Goal: Task Accomplishment & Management: Use online tool/utility

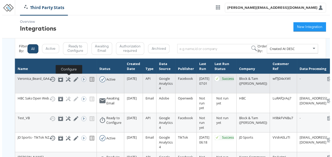
click at [66, 80] on icon at bounding box center [67, 80] width 5 height 5
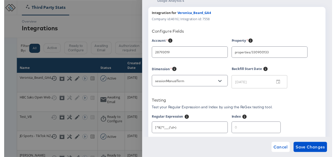
scroll to position [20, 0]
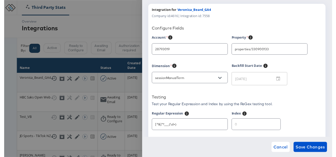
type input "Veronica Beard"
click at [106, 30] on div at bounding box center [168, 80] width 336 height 161
click at [112, 23] on div at bounding box center [168, 80] width 336 height 161
click at [281, 147] on span "Cancel" at bounding box center [283, 150] width 15 height 7
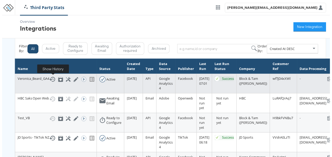
click at [51, 81] on icon at bounding box center [51, 80] width 6 height 6
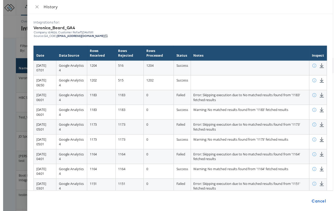
click at [13, 59] on div at bounding box center [168, 107] width 336 height 215
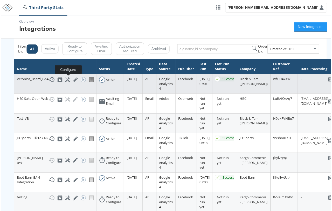
click at [66, 81] on icon at bounding box center [67, 80] width 5 height 5
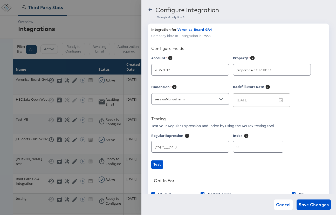
scroll to position [56, 0]
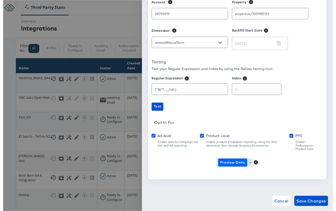
type input "Veronica Beard"
click at [249, 161] on span "Preview Data" at bounding box center [235, 166] width 33 height 8
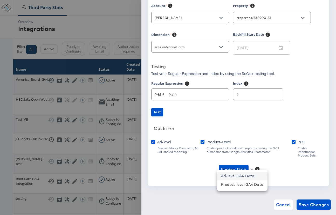
click at [247, 161] on li "Ad-level GA4 Data" at bounding box center [242, 176] width 51 height 9
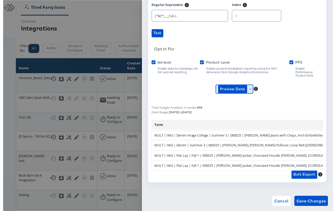
scroll to position [134, 0]
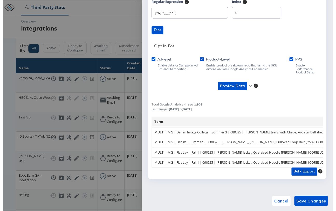
click at [96, 91] on div at bounding box center [168, 107] width 336 height 215
drag, startPoint x: 81, startPoint y: 88, endPoint x: 172, endPoint y: 51, distance: 98.6
click at [81, 87] on div at bounding box center [168, 107] width 336 height 215
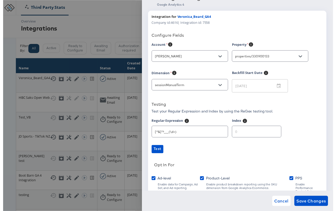
scroll to position [0, 0]
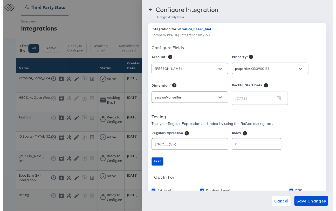
click at [150, 10] on icon at bounding box center [149, 9] width 5 height 5
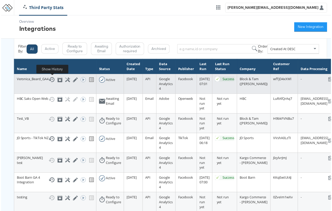
click at [53, 79] on icon at bounding box center [51, 80] width 6 height 5
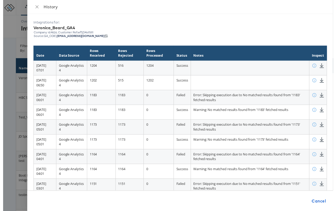
click at [254, 53] on th "Notes" at bounding box center [251, 54] width 121 height 15
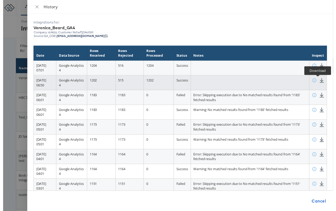
click at [322, 81] on icon at bounding box center [324, 82] width 5 height 5
click at [322, 83] on icon at bounding box center [324, 82] width 5 height 5
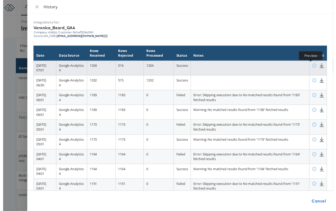
click at [314, 66] on icon at bounding box center [316, 67] width 5 height 5
click at [314, 67] on icon at bounding box center [316, 67] width 5 height 5
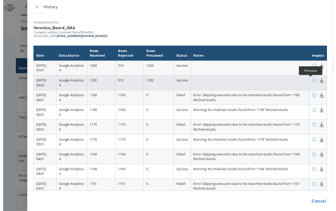
click at [315, 80] on icon at bounding box center [317, 82] width 4 height 4
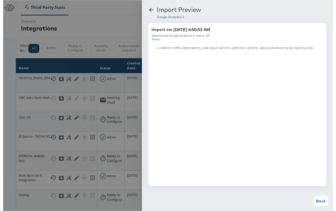
click at [148, 8] on icon at bounding box center [150, 10] width 6 height 6
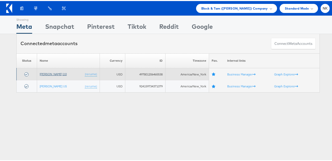
click at [56, 74] on link "[PERSON_NAME] 2.0" at bounding box center [53, 73] width 27 height 4
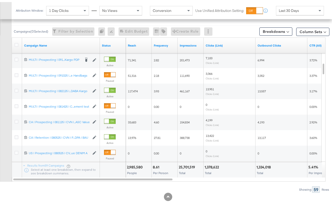
scroll to position [270, 0]
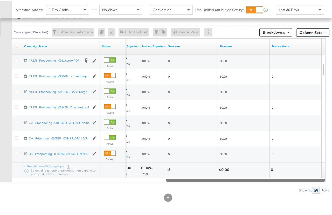
drag, startPoint x: 90, startPoint y: 180, endPoint x: 327, endPoint y: 155, distance: 238.1
click at [327, 155] on div "KPIs Performance & KPIs Customize KPIs ✔ Clicks (Link) ✔ Transactions ✔ Reach ✔…" at bounding box center [168, 23] width 336 height 383
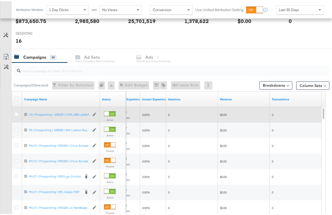
scroll to position [240, 0]
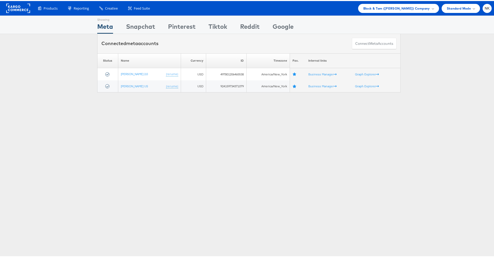
click at [70, 68] on div "Please Wait Loading Accounts .... Status Name Currency ID Timezone Fav. Interna…" at bounding box center [249, 71] width 498 height 39
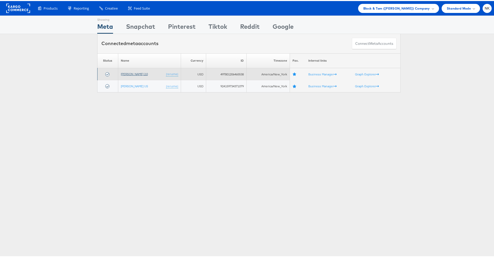
click at [122, 71] on link "[PERSON_NAME] 2.0" at bounding box center [134, 73] width 27 height 4
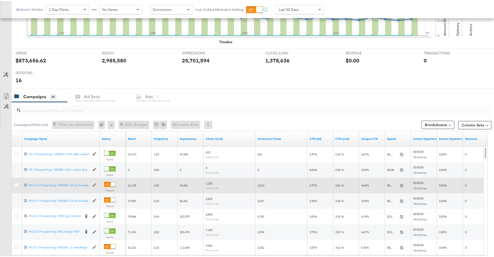
scroll to position [174, 0]
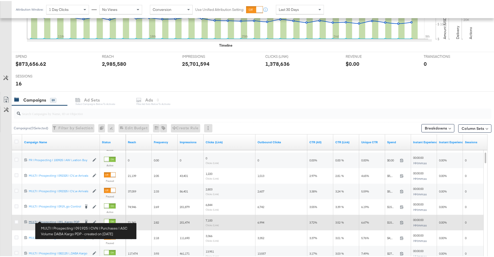
click at [64, 221] on div "MULTI | Prospecting | 091925 | CVN | Purchases | ASC Volume DABA Kargo PDP MULT…" at bounding box center [55, 221] width 52 height 4
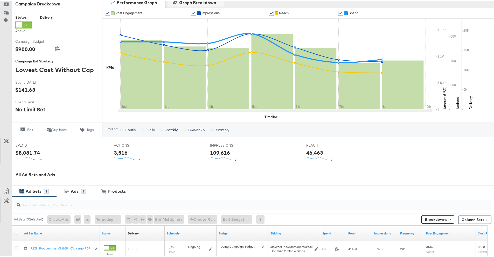
scroll to position [139, 0]
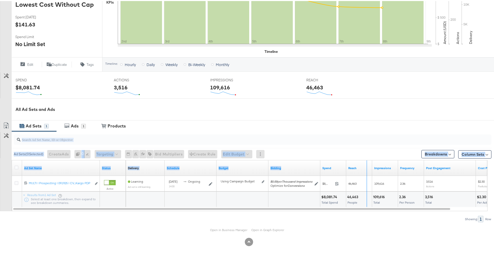
drag, startPoint x: 345, startPoint y: 162, endPoint x: 366, endPoint y: 159, distance: 21.7
click at [368, 159] on div "Campaign Activity Campaign MULTI | Prospecting | 091925 | CVN | Purchases | ASC…" at bounding box center [249, 75] width 498 height 339
click at [327, 153] on div "Ad Sets ( 0 Selected) Create Ads At least one ad set must be selected 0 Rename …" at bounding box center [251, 153] width 479 height 12
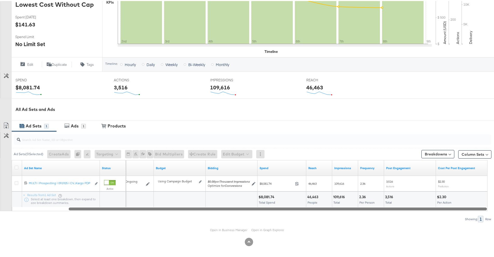
drag, startPoint x: 376, startPoint y: 208, endPoint x: 452, endPoint y: 203, distance: 76.6
click at [452, 203] on div "Ad Set Name Status Schedule Budget Bidding Spend Reach Impressions Frequency Po…" at bounding box center [250, 184] width 476 height 51
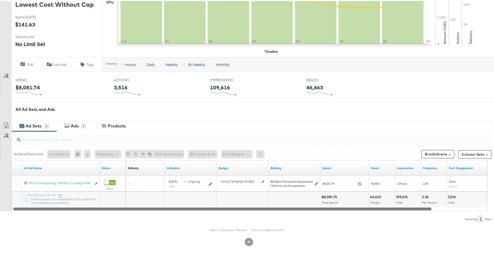
drag, startPoint x: 422, startPoint y: 209, endPoint x: 336, endPoint y: 214, distance: 85.9
click at [337, 214] on div "Ad Sets ( 0 Selected) Create Ads At least one ad set must be selected 0 Rename …" at bounding box center [245, 175] width 491 height 91
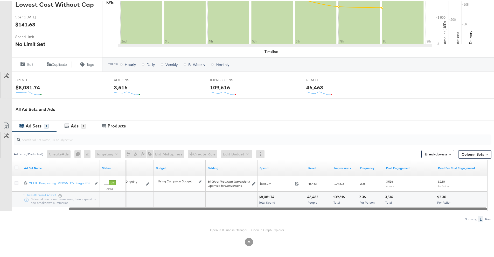
drag, startPoint x: 364, startPoint y: 208, endPoint x: 426, endPoint y: 204, distance: 61.8
click at [426, 204] on div "Ad Set Name Status Schedule Budget Bidding Spend Reach Impressions Frequency Po…" at bounding box center [250, 184] width 476 height 51
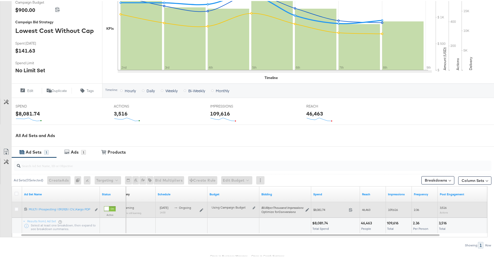
scroll to position [113, 0]
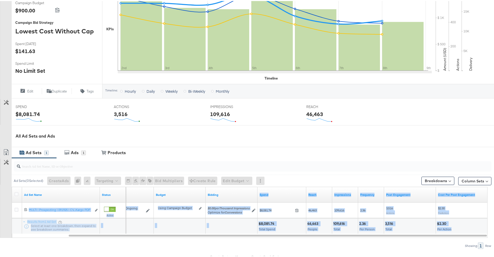
drag, startPoint x: 258, startPoint y: 192, endPoint x: 463, endPoint y: 227, distance: 207.2
click at [463, 227] on div "Ad Set Name Status Schedule Budget Bidding Spend Reach Impressions Frequency Po…" at bounding box center [250, 209] width 476 height 47
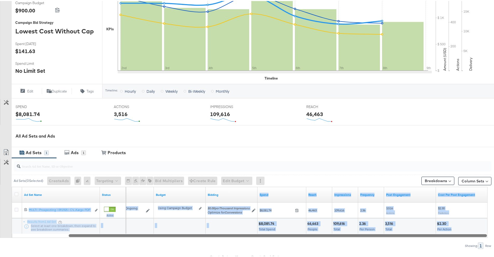
copy div "Spend Reach Impressions Frequency Post Engagement Cost Per Post Engagement MULT…"
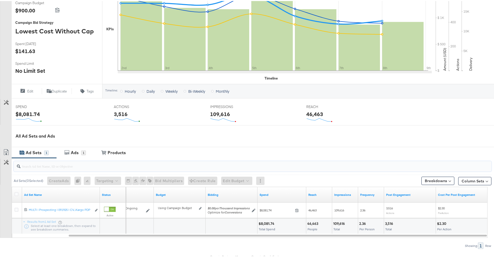
click at [391, 162] on input "search" at bounding box center [233, 163] width 427 height 10
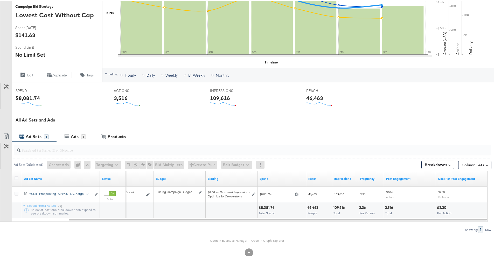
scroll to position [139, 0]
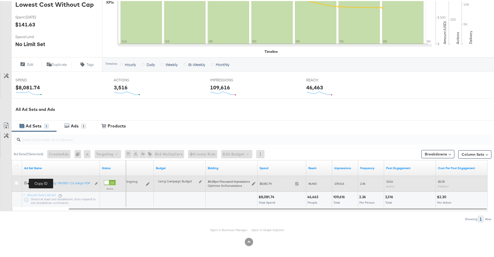
click at [26, 181] on icon at bounding box center [25, 181] width 3 height 3
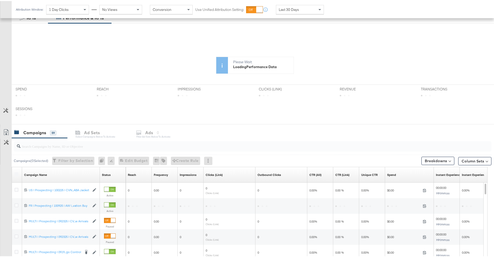
scroll to position [117, 0]
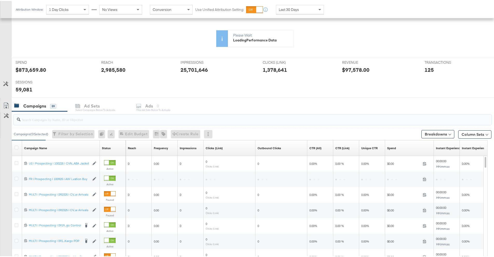
click at [80, 120] on input "search" at bounding box center [233, 116] width 427 height 10
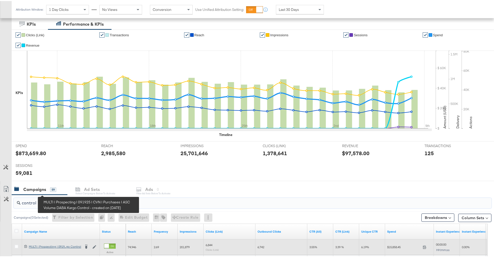
scroll to position [135, 0]
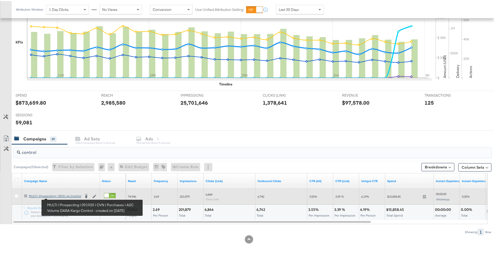
type input "control"
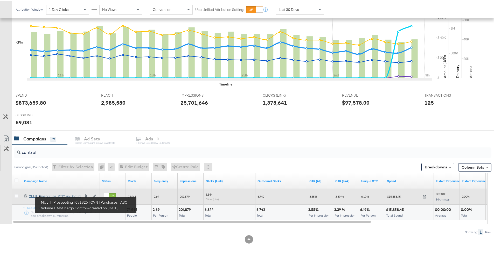
click at [61, 196] on div "MULTI | Prospecting | 091925 | CVN | Purchases | ASC Volume DABA Kargo Control …" at bounding box center [55, 195] width 52 height 4
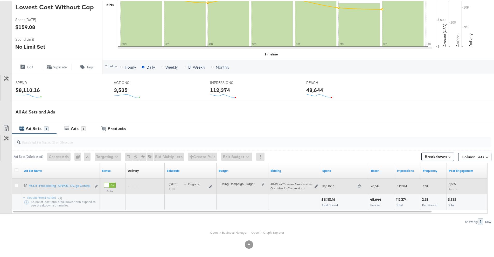
scroll to position [139, 0]
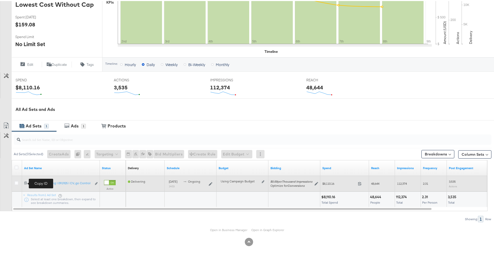
click at [25, 182] on icon at bounding box center [25, 181] width 3 height 3
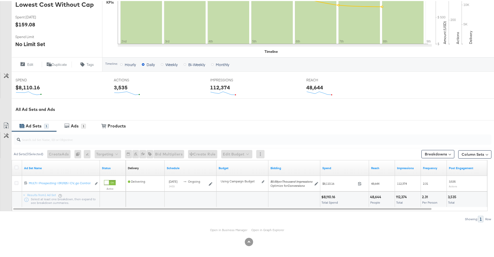
scroll to position [139, 0]
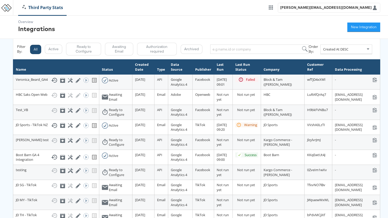
scroll to position [17, 0]
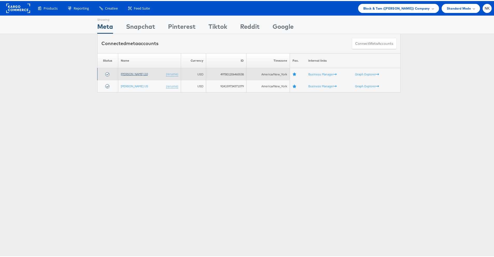
click at [139, 74] on link "[PERSON_NAME] 2.0" at bounding box center [134, 73] width 27 height 4
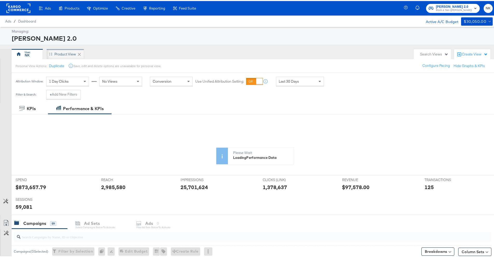
click at [72, 52] on div "Product View" at bounding box center [65, 53] width 22 height 5
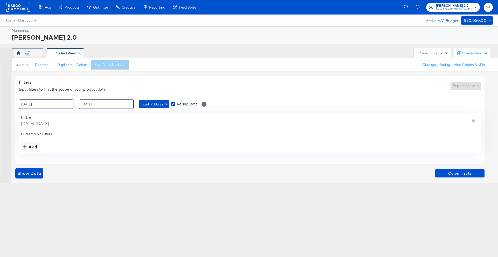
click at [36, 58] on div "NK" at bounding box center [27, 53] width 31 height 10
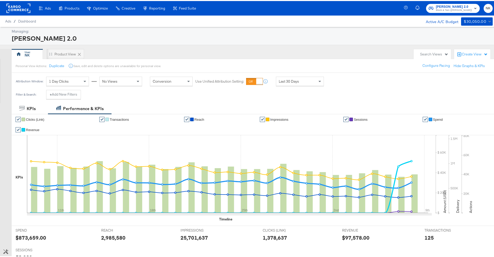
click at [462, 54] on div "Create View" at bounding box center [475, 53] width 26 height 5
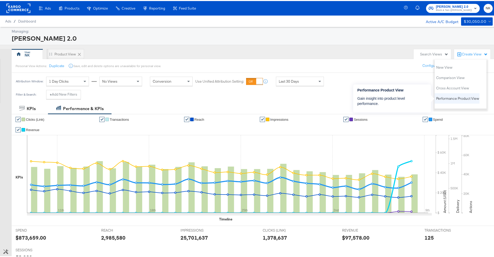
click at [446, 96] on span "Performance Product View" at bounding box center [457, 97] width 43 height 5
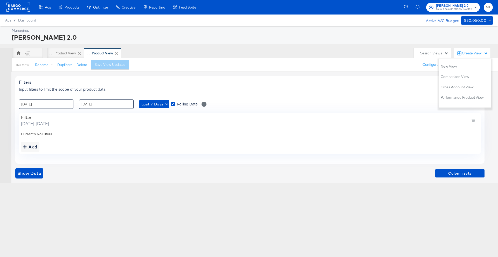
click at [64, 107] on input "02 / October / 2025" at bounding box center [46, 104] width 54 height 9
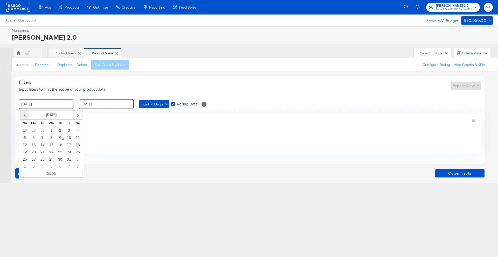
click at [28, 116] on span "‹" at bounding box center [25, 115] width 8 height 8
click at [44, 117] on th "September 2025" at bounding box center [51, 115] width 44 height 9
click at [33, 153] on td "Sep" at bounding box center [28, 152] width 16 height 13
click at [31, 152] on td "22" at bounding box center [33, 151] width 9 height 7
type input "22 / September / 2025 00:00"
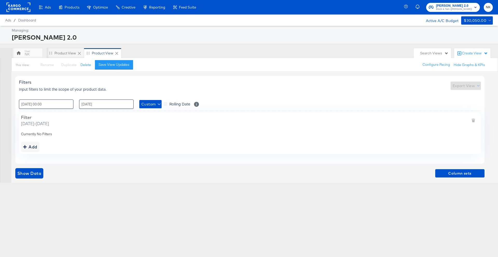
click at [128, 144] on div "Add" at bounding box center [249, 147] width 457 height 10
click at [158, 104] on icon "button" at bounding box center [159, 104] width 3 height 2
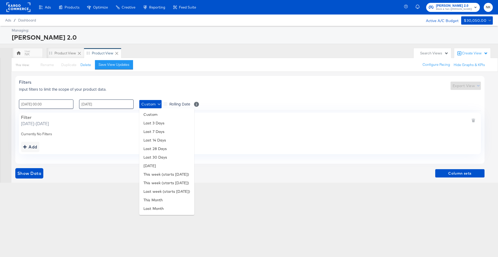
click at [161, 88] on div at bounding box center [249, 128] width 498 height 257
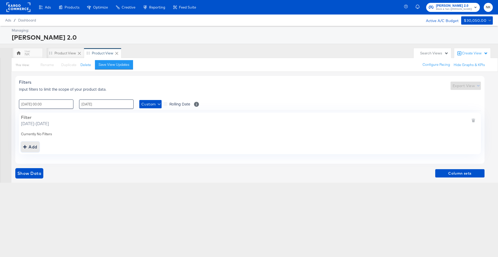
click at [25, 148] on div "addbutton" at bounding box center [25, 146] width 4 height 7
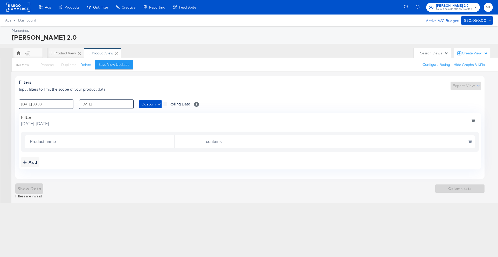
click at [49, 144] on input "Product name" at bounding box center [101, 142] width 146 height 11
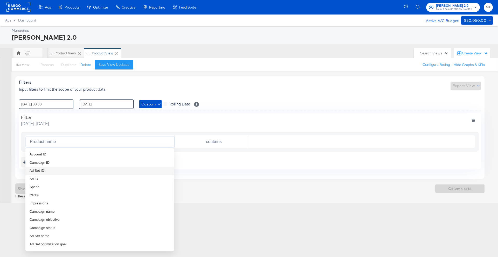
click at [52, 171] on li "Ad Set ID" at bounding box center [99, 171] width 148 height 8
type input "Ad Set ID"
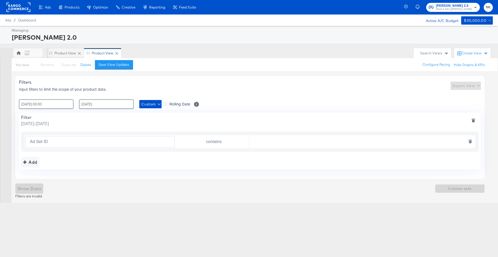
click at [270, 145] on input "text" at bounding box center [360, 142] width 223 height 11
click at [257, 139] on input "text" at bounding box center [360, 142] width 223 height 11
paste input "120233596662280770"
type input "120233596662280770"
click at [25, 190] on span "Show Data" at bounding box center [29, 188] width 24 height 7
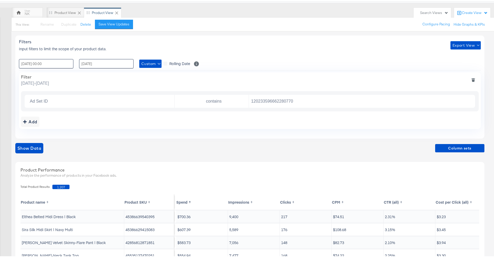
scroll to position [38, 0]
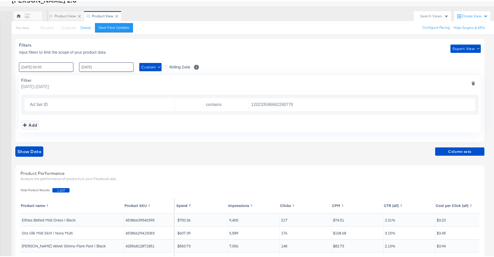
click at [97, 15] on div "Product View" at bounding box center [103, 15] width 22 height 5
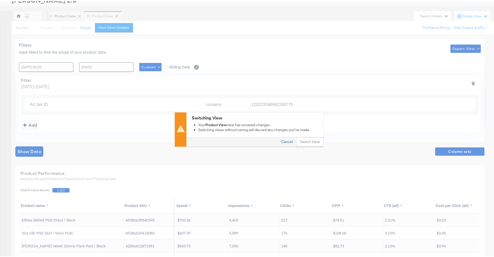
click at [284, 143] on button "Cancel" at bounding box center [287, 141] width 19 height 9
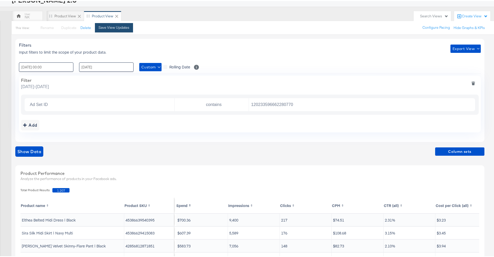
click at [125, 28] on div "Save View Updates" at bounding box center [113, 26] width 31 height 5
click at [39, 27] on button "Rename" at bounding box center [44, 26] width 27 height 9
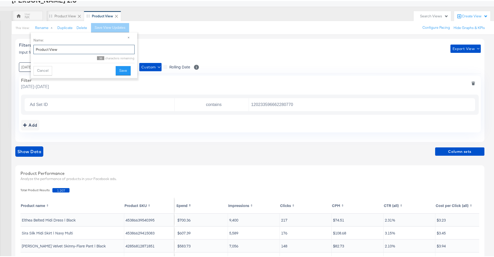
drag, startPoint x: 110, startPoint y: 48, endPoint x: 20, endPoint y: 48, distance: 89.4
click at [21, 48] on div "NK Product View Product View Search Views Create View This View: Rename × Name:…" at bounding box center [249, 185] width 498 height 350
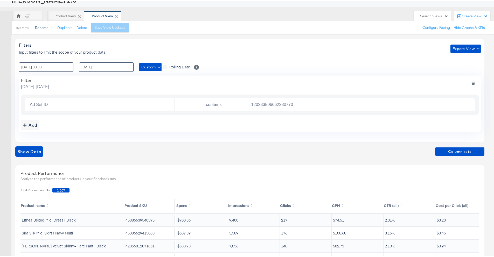
click at [36, 27] on button "Rename" at bounding box center [44, 26] width 27 height 9
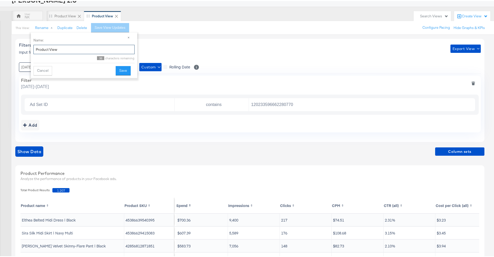
drag, startPoint x: 69, startPoint y: 51, endPoint x: 27, endPoint y: 48, distance: 41.6
click at [27, 48] on div "NK Product View Product View Search Views Create View This View: Rename × Name:…" at bounding box center [249, 185] width 498 height 350
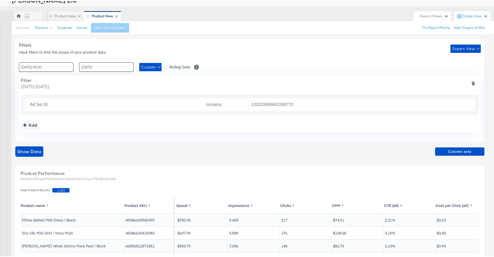
click at [27, 48] on span "Input filters to limit the scope of your product data." at bounding box center [62, 50] width 87 height 5
click at [39, 28] on button "Rename" at bounding box center [44, 26] width 27 height 9
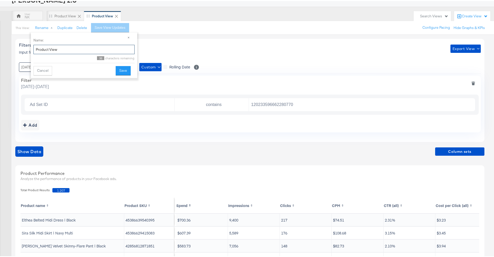
drag, startPoint x: 58, startPoint y: 50, endPoint x: 36, endPoint y: 47, distance: 22.4
click at [36, 47] on input "Product View" at bounding box center [83, 49] width 101 height 10
type input "PDP Adset - NK"
click at [129, 70] on button "Save" at bounding box center [123, 69] width 15 height 9
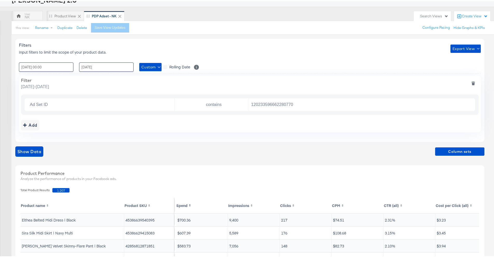
click at [468, 17] on div "Create View" at bounding box center [475, 15] width 26 height 5
click at [239, 38] on div "Filters Input filters to limit the scope of your product data. Export View : 22…" at bounding box center [249, 89] width 469 height 103
click at [469, 49] on span "Export View" at bounding box center [465, 48] width 26 height 6
click at [468, 68] on span "Bulk Export" at bounding box center [464, 69] width 20 height 11
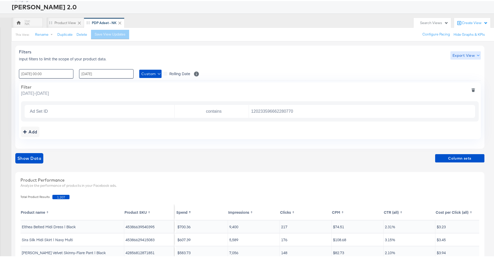
scroll to position [28, 0]
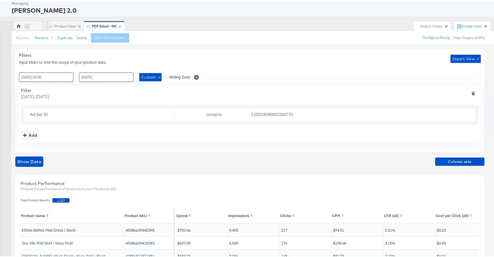
drag, startPoint x: 454, startPoint y: 48, endPoint x: 460, endPoint y: 39, distance: 10.7
click at [454, 47] on div "Filters Input filters to limit the scope of your product data. Export View : 22…" at bounding box center [251, 207] width 473 height 326
click at [466, 27] on div "Create View" at bounding box center [475, 25] width 26 height 5
click at [454, 68] on span "Performance Product View" at bounding box center [461, 69] width 43 height 5
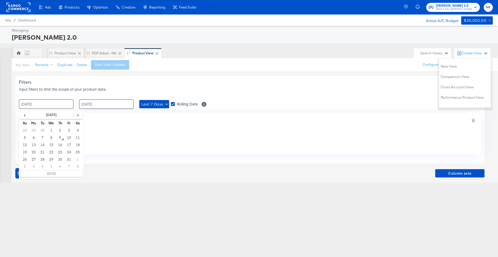
click at [57, 104] on input "02 / October / 2025" at bounding box center [46, 104] width 54 height 9
click at [27, 116] on span "‹" at bounding box center [25, 115] width 8 height 8
click at [33, 150] on td "22" at bounding box center [33, 151] width 9 height 7
type input "22 / September / 2025 00:00"
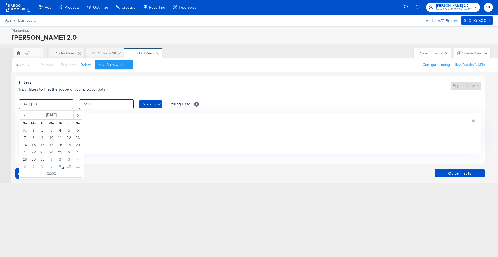
click at [119, 137] on div "Filter Monday, September 22 2025 - Wednesday, October 8 2025 Currently No Filte…" at bounding box center [250, 133] width 462 height 41
click at [27, 144] on div "Add" at bounding box center [30, 146] width 14 height 7
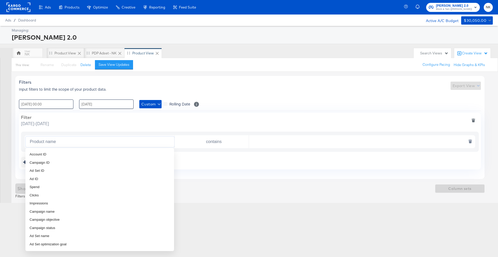
click at [66, 146] on input "Product name" at bounding box center [101, 142] width 146 height 11
click at [59, 171] on li "Ad Set ID" at bounding box center [99, 171] width 148 height 8
type input "Ad Set ID"
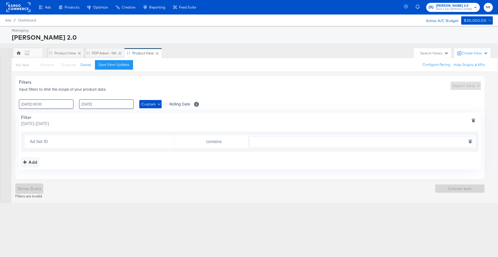
click at [323, 138] on input "text" at bounding box center [360, 142] width 223 height 11
paste input "120233596895720770"
type input "120233596895720770"
click at [40, 187] on span "Show Data" at bounding box center [29, 188] width 24 height 7
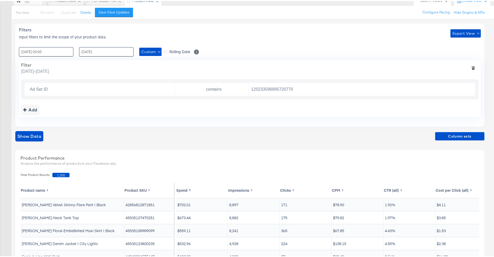
scroll to position [50, 0]
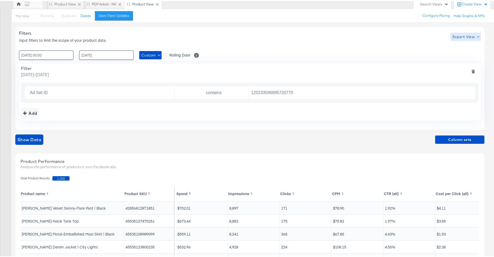
click at [478, 38] on button "Export View" at bounding box center [465, 36] width 30 height 8
click at [467, 54] on span "Bulk Export" at bounding box center [464, 57] width 20 height 11
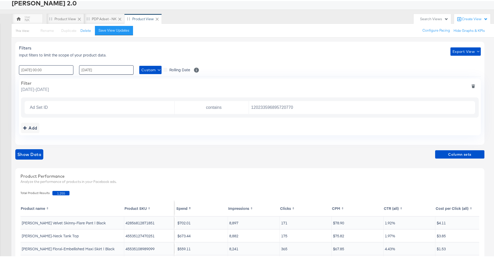
scroll to position [31, 0]
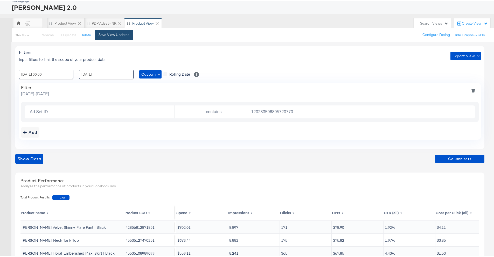
click at [118, 34] on div "Save View Updates" at bounding box center [113, 33] width 31 height 5
click at [45, 35] on button "Rename" at bounding box center [44, 34] width 27 height 9
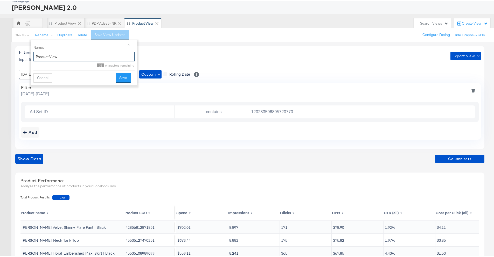
drag, startPoint x: 68, startPoint y: 58, endPoint x: 34, endPoint y: 56, distance: 34.5
click at [34, 56] on input "Product View" at bounding box center [83, 56] width 101 height 10
type input "ControlAdset"
click at [118, 75] on button "Save" at bounding box center [123, 77] width 15 height 9
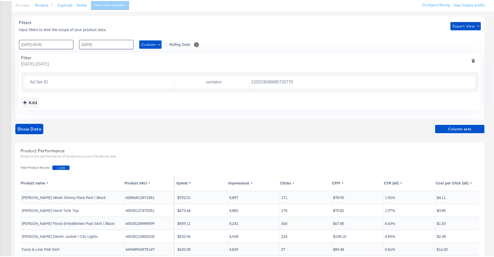
scroll to position [64, 0]
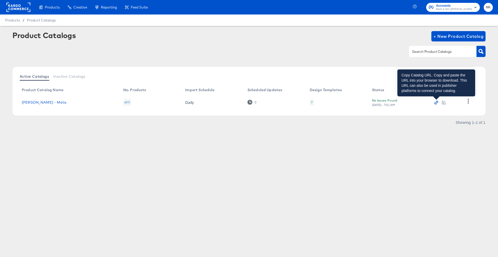
click at [434, 104] on icon "button" at bounding box center [435, 103] width 2 height 2
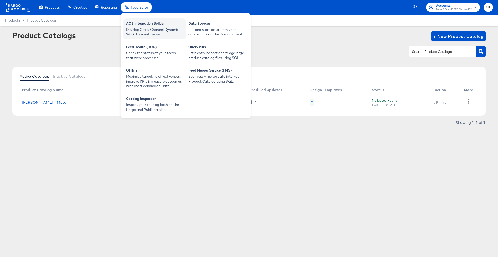
click at [128, 21] on div "ACE Integration Builder" at bounding box center [154, 24] width 57 height 6
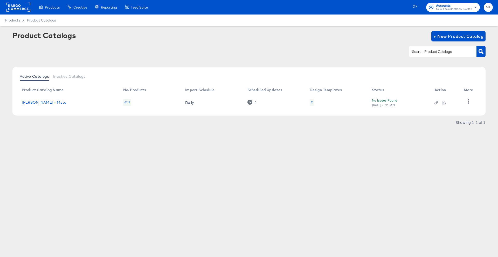
click at [380, 54] on div at bounding box center [248, 52] width 473 height 12
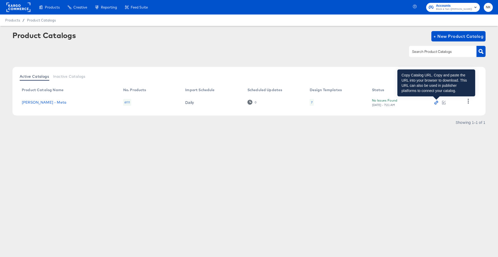
click at [434, 102] on icon "button" at bounding box center [436, 103] width 4 height 4
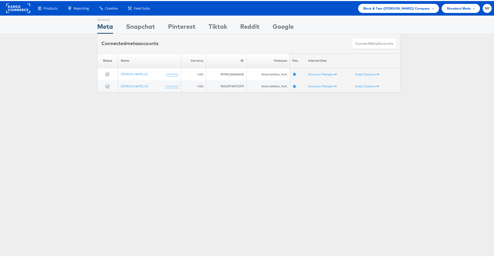
click at [113, 111] on div "Showing Meta Showing [GEOGRAPHIC_DATA] Showing Pinterest Showing Tiktok Showing…" at bounding box center [249, 144] width 498 height 259
click at [370, 7] on span "Block & Tam ([PERSON_NAME]) Company" at bounding box center [396, 7] width 67 height 5
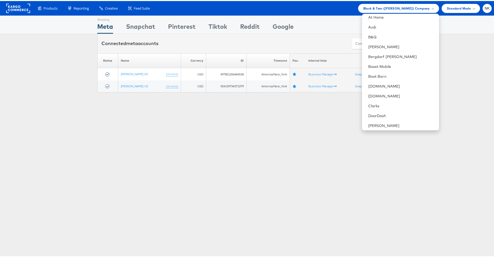
scroll to position [181, 0]
click at [397, 74] on link "Forward3d (Landmark) / Assembly" at bounding box center [401, 74] width 67 height 5
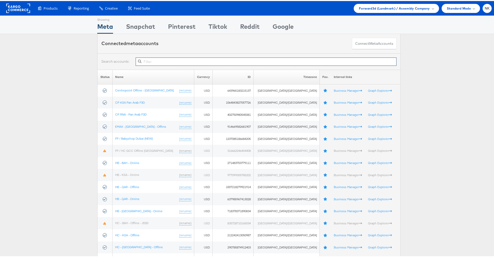
paste input "2113566502003085"
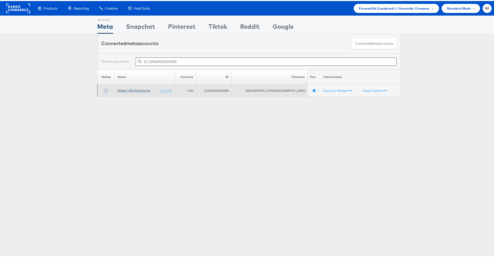
type input "2113566502003085"
click at [147, 90] on link "Splash UAE Ecommerce" at bounding box center [133, 89] width 33 height 4
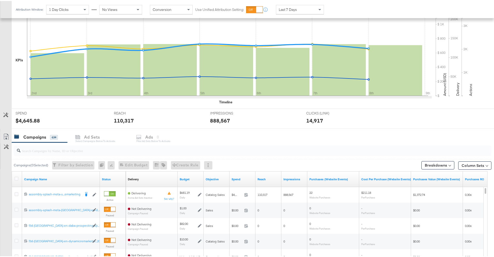
scroll to position [131, 0]
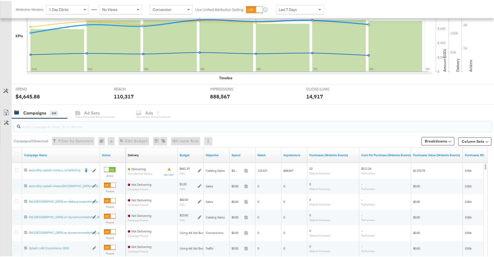
click at [233, 122] on input "search" at bounding box center [233, 123] width 427 height 10
paste input "23844343566290595"
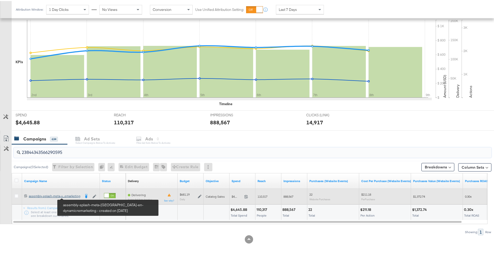
type input "23844343566290595"
click at [77, 196] on div "assembly-splash-meta-[GEOGRAPHIC_DATA]-en-dynamicremarketing assembly-splash-me…" at bounding box center [55, 195] width 52 height 4
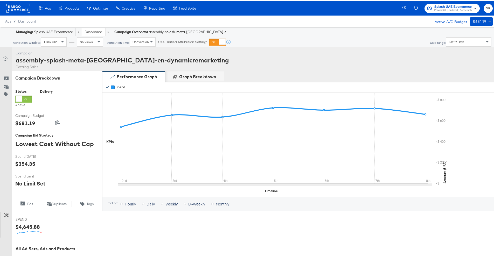
scroll to position [155, 0]
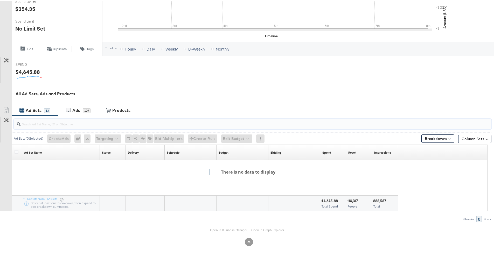
click at [65, 121] on input "search" at bounding box center [233, 121] width 427 height 10
click at [71, 113] on div "Ads 129" at bounding box center [78, 109] width 40 height 11
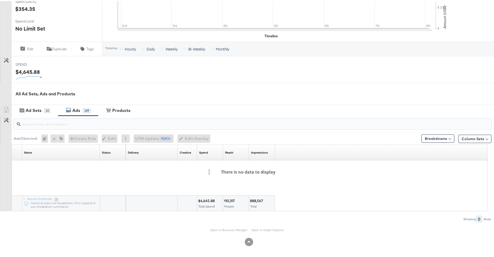
click at [69, 122] on input "search" at bounding box center [233, 121] width 427 height 10
click at [41, 113] on div "Ad Sets 13" at bounding box center [35, 109] width 46 height 11
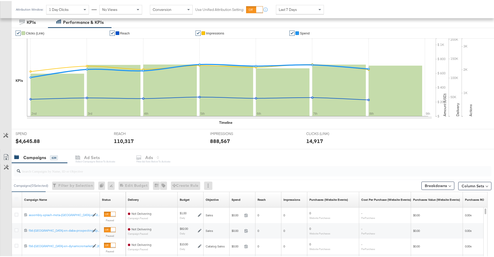
scroll to position [90, 0]
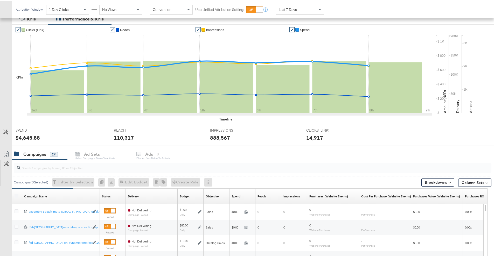
click at [49, 165] on input "search" at bounding box center [233, 165] width 427 height 10
paste input "23844343566290595"
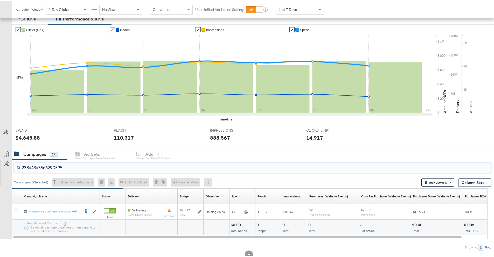
drag, startPoint x: 73, startPoint y: 167, endPoint x: 18, endPoint y: 168, distance: 55.5
click at [18, 168] on div "23844343566290595" at bounding box center [252, 167] width 477 height 10
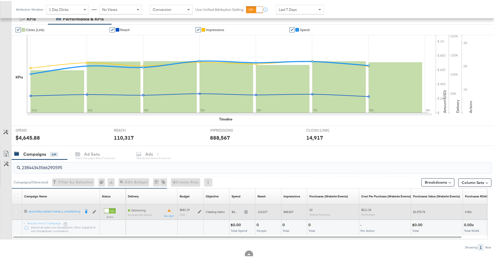
type input "23844343566290595"
click at [16, 211] on icon at bounding box center [17, 210] width 4 height 4
click at [0, 0] on input "checkbox" at bounding box center [0, 0] width 0 height 0
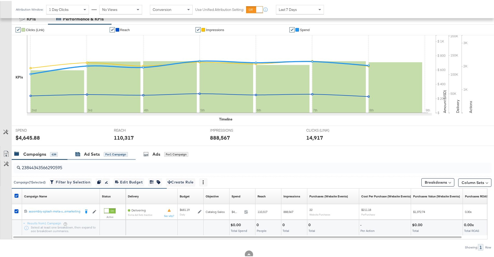
click at [89, 154] on div "Ad Sets" at bounding box center [92, 153] width 16 height 6
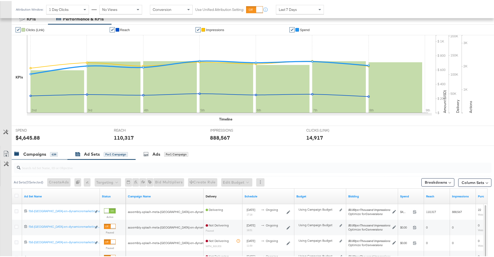
click at [48, 155] on div "Campaigns 634" at bounding box center [36, 153] width 44 height 6
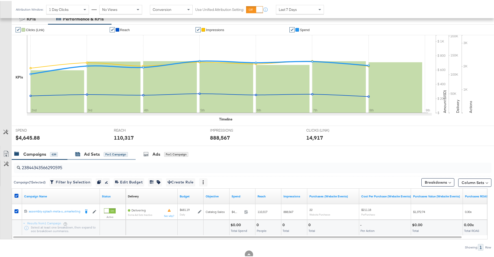
click at [102, 150] on div "Ad Sets for 1 Campaign" at bounding box center [101, 153] width 53 height 6
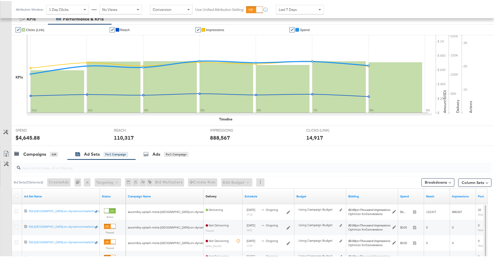
click at [182, 169] on input "search" at bounding box center [233, 165] width 427 height 10
paste input "23845281124780595"
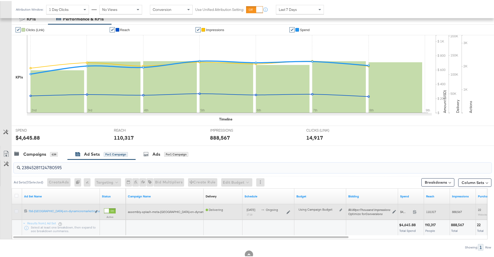
type input "23845281124780595"
click at [15, 211] on icon at bounding box center [17, 210] width 4 height 4
click at [0, 0] on input "checkbox" at bounding box center [0, 0] width 0 height 0
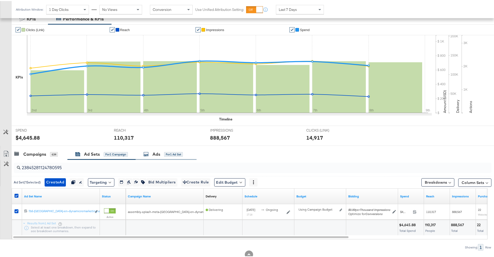
click at [161, 156] on div "Ads for 1 Ad Set" at bounding box center [166, 153] width 61 height 11
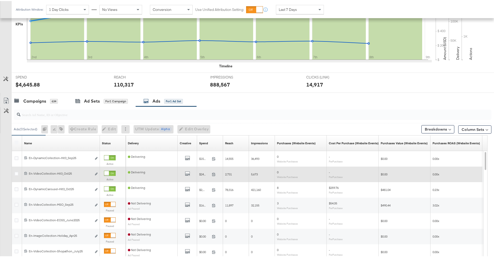
scroll to position [149, 0]
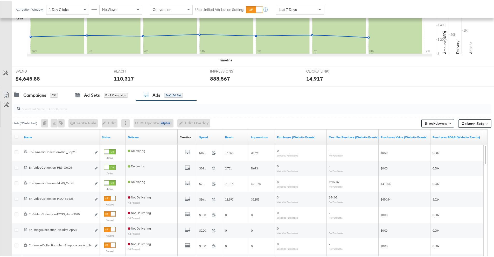
click at [73, 113] on div at bounding box center [252, 108] width 477 height 12
click at [72, 111] on div at bounding box center [252, 108] width 477 height 10
paste input "120207095353650596"
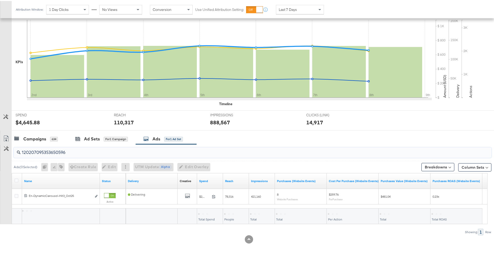
scroll to position [105, 0]
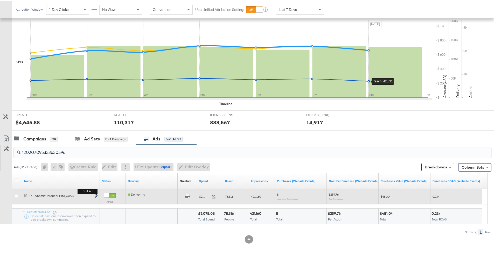
type input "120207095353650596"
click at [97, 195] on icon "link" at bounding box center [96, 195] width 3 height 3
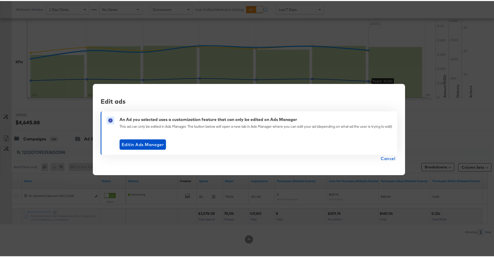
click at [391, 160] on span "Cancel" at bounding box center [387, 157] width 15 height 7
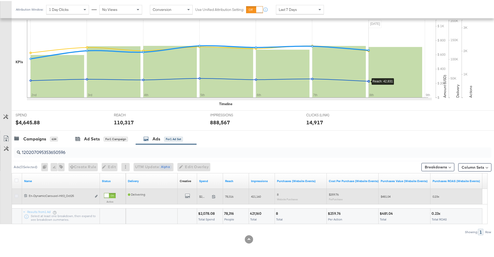
click at [15, 195] on icon at bounding box center [17, 195] width 4 height 4
click at [0, 0] on input "checkbox" at bounding box center [0, 0] width 0 height 0
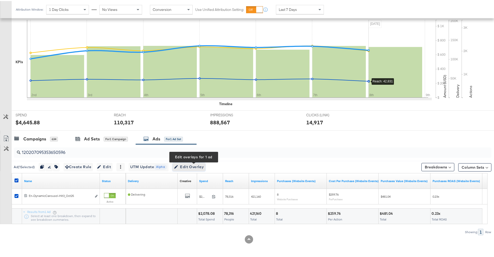
click at [185, 164] on span "Edit Overlay Edit overlays for 1 ad" at bounding box center [189, 166] width 30 height 6
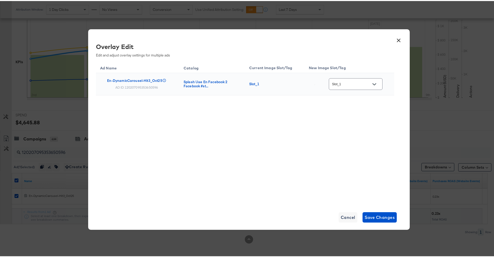
click at [372, 83] on icon "Open" at bounding box center [374, 83] width 4 height 2
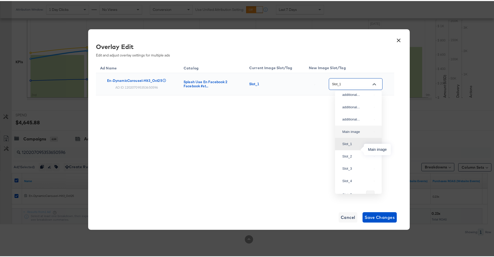
scroll to position [26, 0]
click at [346, 137] on div "Main image" at bounding box center [357, 133] width 30 height 5
type input "Main image"
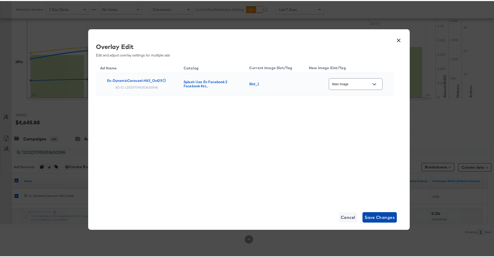
click at [377, 215] on span "Save Changes" at bounding box center [379, 216] width 30 height 7
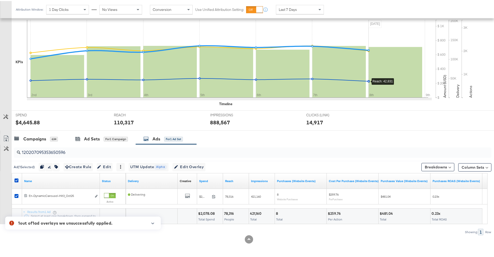
click at [152, 221] on div at bounding box center [151, 224] width 12 height 9
click at [152, 223] on icon "button" at bounding box center [153, 222] width 4 height 3
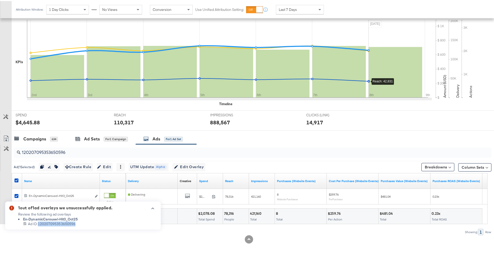
drag, startPoint x: 74, startPoint y: 224, endPoint x: 39, endPoint y: 225, distance: 35.8
click at [39, 225] on div "120207095353650596 Ad ID: 120207095353650596" at bounding box center [67, 223] width 89 height 5
click at [207, 139] on div "Campaigns 634 Ad Sets for 1 Campaign Ads for 1 Ad Set" at bounding box center [255, 137] width 486 height 11
click at [178, 166] on icon "button" at bounding box center [176, 166] width 4 height 4
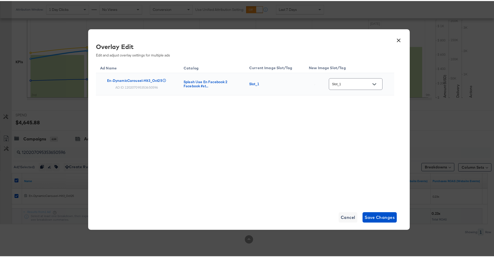
click at [373, 84] on icon "Open" at bounding box center [374, 83] width 4 height 2
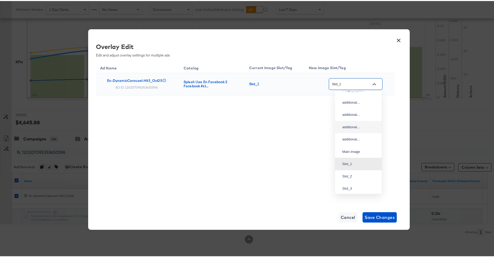
scroll to position [0, 0]
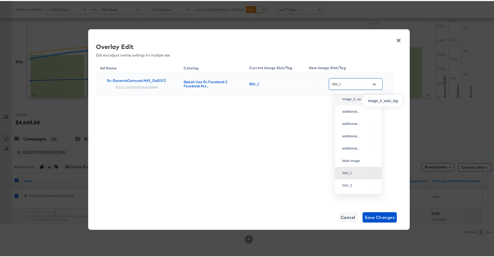
click at [358, 101] on div "image_0_au..." at bounding box center [357, 98] width 30 height 5
type input "image_0_auto_tag"
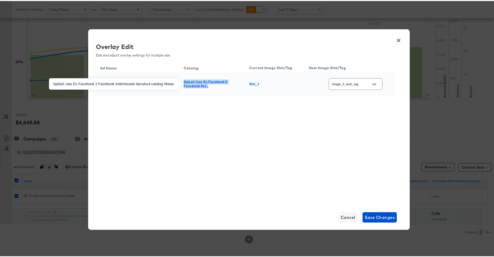
drag, startPoint x: 210, startPoint y: 87, endPoint x: 181, endPoint y: 80, distance: 29.2
click at [183, 80] on div "Splash Uae En Facebook 2 Facebook #st..." at bounding box center [210, 83] width 55 height 8
copy div "Splash Uae En Facebook 2 Facebook #st..."
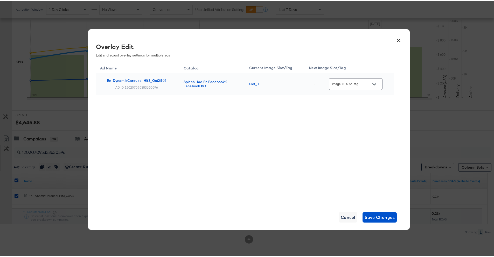
click at [296, 131] on div "Ad Name Catalog Current Image Slot/Tag New Image Slot/Tag En-DynamicCarousel-Hi…" at bounding box center [245, 131] width 298 height 143
click at [371, 217] on span "Save Changes" at bounding box center [379, 216] width 30 height 7
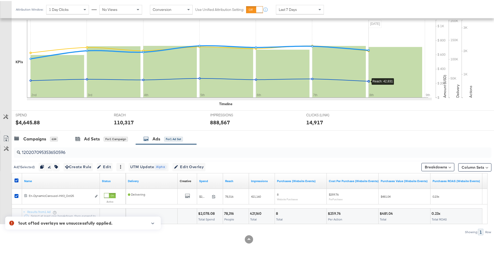
click at [153, 222] on icon "button" at bounding box center [153, 222] width 4 height 3
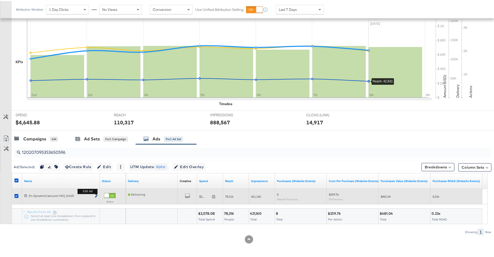
click at [95, 195] on icon "link" at bounding box center [96, 195] width 3 height 3
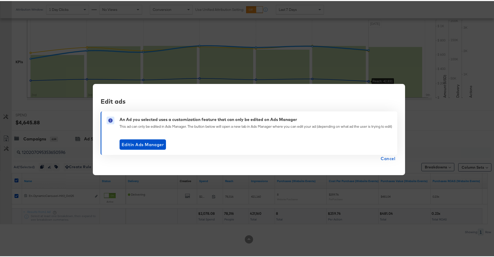
click at [386, 157] on span "Cancel" at bounding box center [387, 157] width 15 height 7
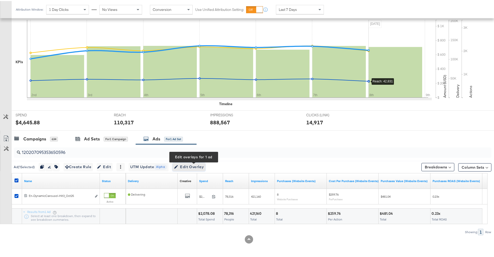
click at [187, 168] on span "Edit Overlay Edit overlays for 1 ad" at bounding box center [189, 166] width 30 height 6
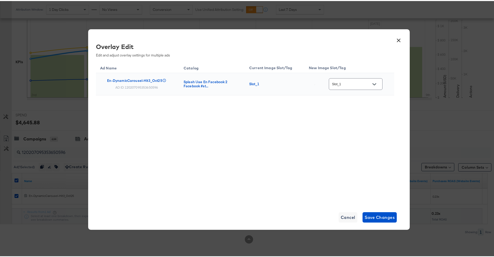
click at [372, 83] on icon "Open" at bounding box center [374, 83] width 4 height 4
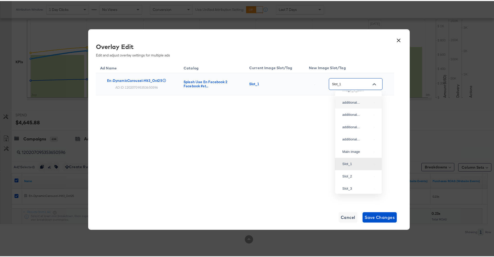
click at [210, 92] on td "Splash Uae En Facebook 2 Facebook #st..." at bounding box center [212, 83] width 66 height 22
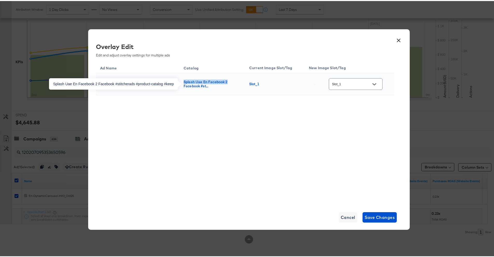
drag, startPoint x: 181, startPoint y: 80, endPoint x: 225, endPoint y: 81, distance: 43.8
click at [225, 81] on td "Splash Uae En Facebook 2 Facebook #st..." at bounding box center [212, 83] width 66 height 22
copy div "Splash Uae En Facebook 2"
click at [373, 82] on icon "Open" at bounding box center [374, 83] width 4 height 4
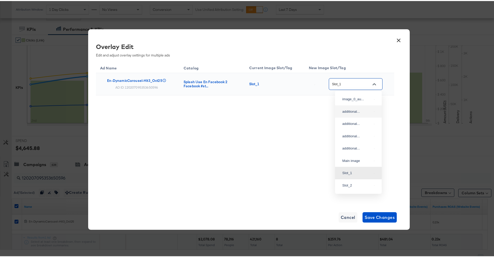
scroll to position [76, 0]
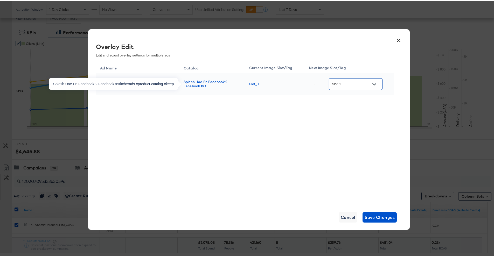
click at [230, 83] on div "Splash Uae En Facebook 2 Facebook #st..." at bounding box center [210, 83] width 55 height 8
click at [215, 82] on div "Splash Uae En Facebook 2 Facebook #st..." at bounding box center [210, 83] width 55 height 8
click at [359, 83] on input "Slot_1" at bounding box center [351, 83] width 41 height 6
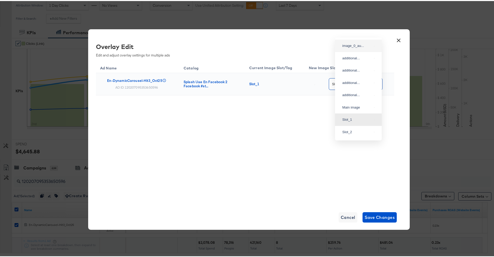
scroll to position [0, 0]
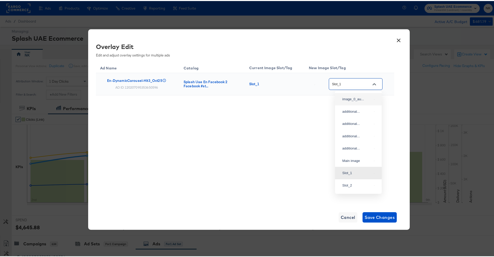
click at [358, 103] on div "image_0_au..." at bounding box center [358, 98] width 38 height 9
type input "image_0_auto_tag"
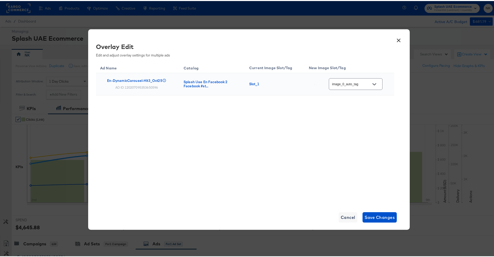
click at [359, 161] on div "Ad Name Catalog Current Image Slot/Tag New Image Slot/Tag En-DynamicCarousel-Hi…" at bounding box center [245, 131] width 298 height 143
click at [370, 214] on span "Save Changes" at bounding box center [379, 216] width 30 height 7
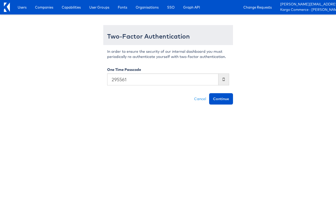
type input "295561"
click at [209, 93] on button "Continue" at bounding box center [221, 98] width 24 height 11
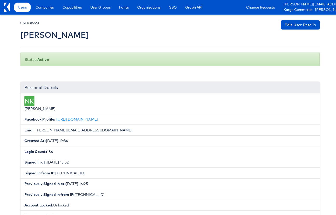
scroll to position [117, 0]
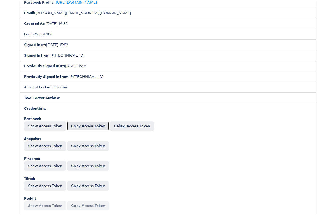
click at [86, 127] on button "Copy Access Token" at bounding box center [88, 124] width 42 height 9
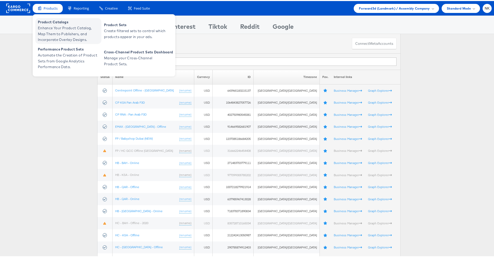
click at [52, 26] on span "Enhance Your Product Catalog, Map Them to Publishers, and Incorporate Overlay D…" at bounding box center [69, 33] width 62 height 18
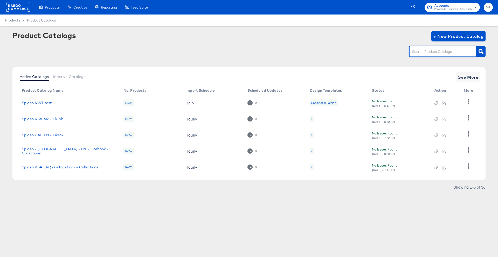
click at [418, 54] on input "text" at bounding box center [438, 52] width 55 height 6
paste input "Splash Uae En Facebook 2"
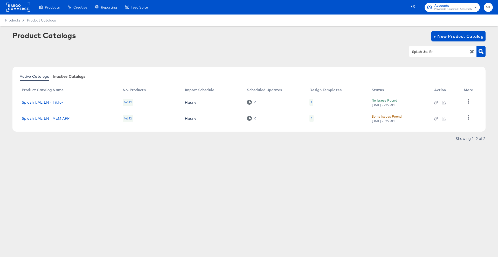
click at [82, 77] on span "Inactive Catalogs" at bounding box center [69, 76] width 32 height 4
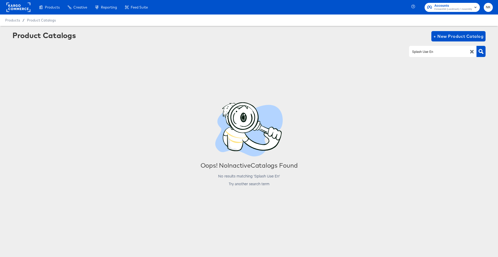
click at [451, 54] on input "Splash Uae En" at bounding box center [438, 52] width 55 height 6
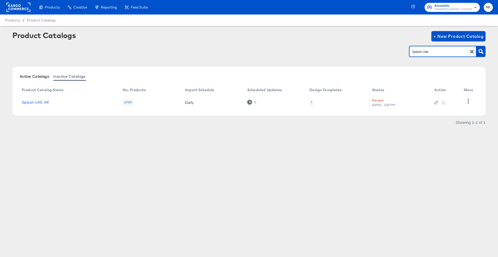
click at [47, 77] on span "Active Catalogs" at bounding box center [34, 76] width 29 height 4
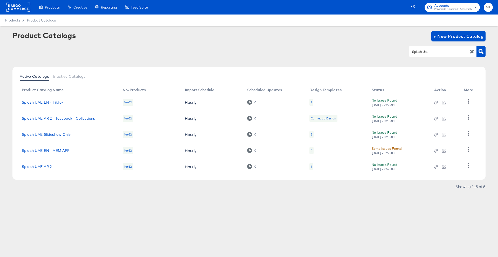
click at [444, 52] on input "Splash Uae" at bounding box center [438, 52] width 55 height 6
type input "Splash Uae En"
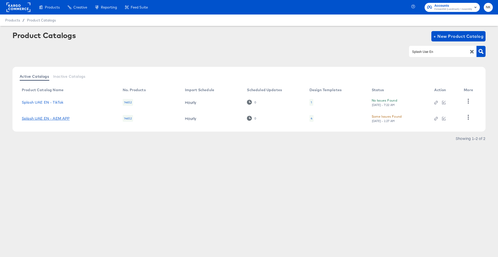
click at [62, 119] on link "Splash UAE EN - AEM APP" at bounding box center [46, 118] width 48 height 4
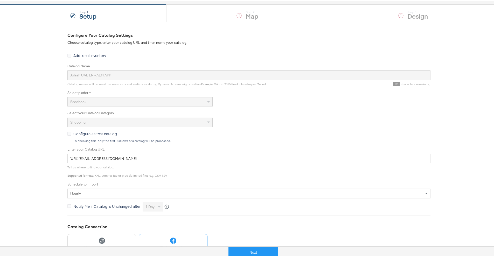
scroll to position [72, 0]
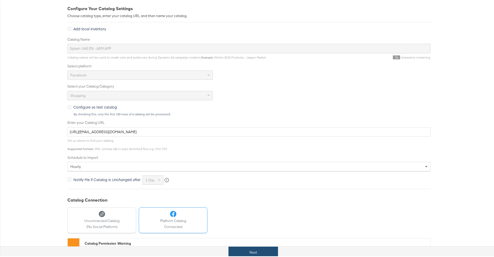
click at [238, 247] on button "Next" at bounding box center [252, 252] width 49 height 12
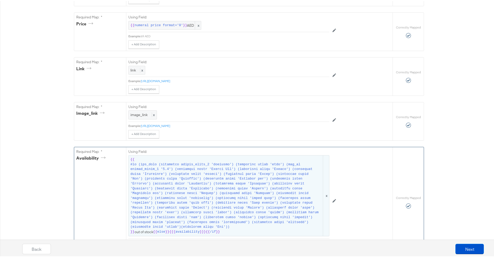
scroll to position [270, 0]
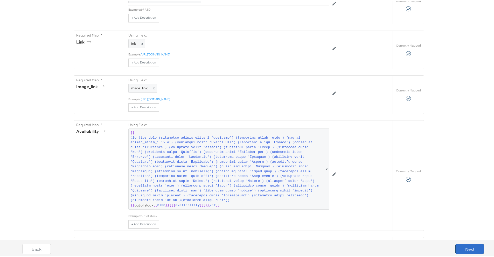
click at [462, 244] on button "Next" at bounding box center [469, 248] width 29 height 10
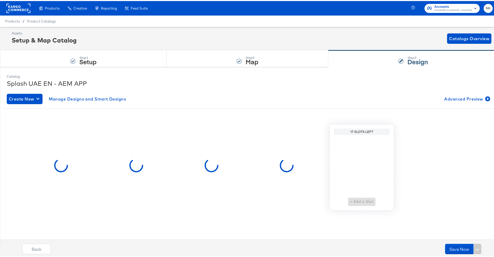
scroll to position [0, 0]
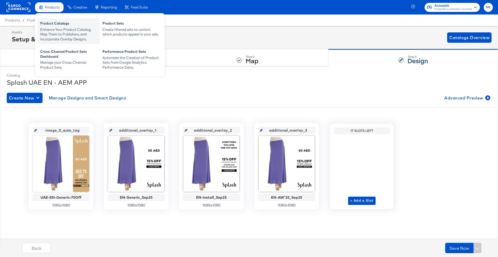
click at [41, 26] on div "Product Catalogs" at bounding box center [68, 24] width 57 height 6
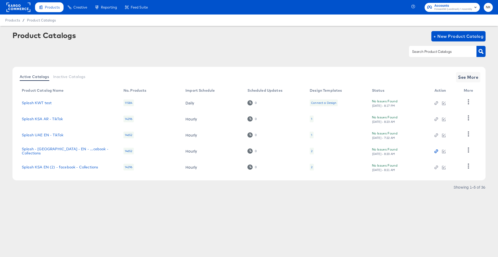
click at [436, 152] on icon "button" at bounding box center [436, 152] width 4 height 4
click at [435, 167] on icon "button" at bounding box center [435, 168] width 2 height 2
click at [461, 77] on span "See More" at bounding box center [468, 77] width 20 height 7
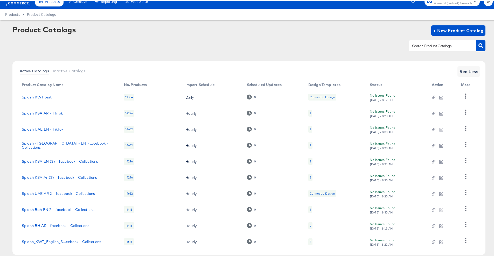
scroll to position [10, 0]
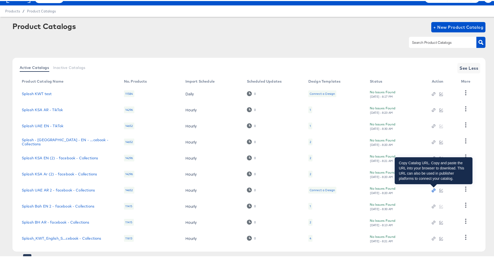
click at [433, 190] on icon "button" at bounding box center [433, 190] width 4 height 4
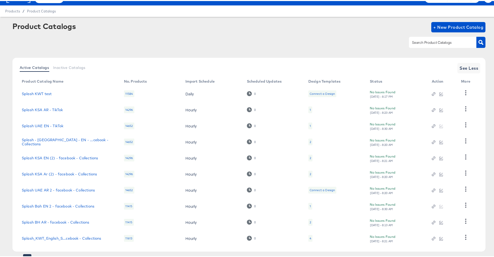
scroll to position [20, 0]
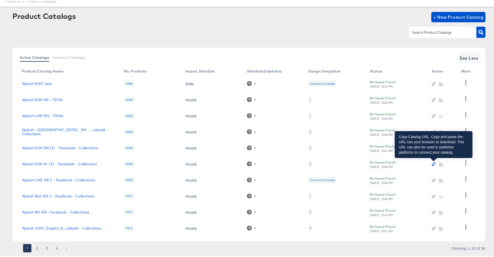
click at [433, 162] on icon "button" at bounding box center [434, 162] width 2 height 2
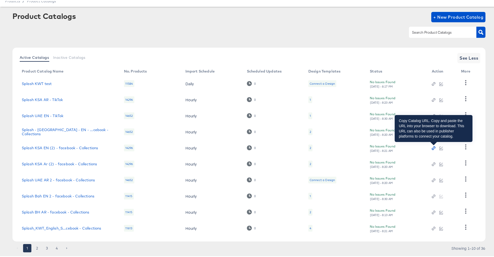
click at [433, 147] on icon "button" at bounding box center [433, 147] width 4 height 4
click at [431, 147] on icon "button" at bounding box center [433, 147] width 4 height 4
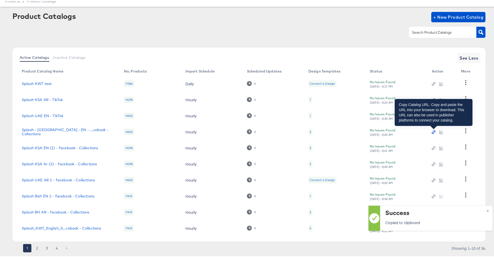
click at [433, 131] on icon "button" at bounding box center [433, 131] width 4 height 4
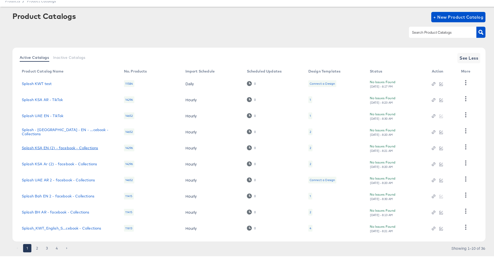
click at [89, 146] on link "Splash KSA EN (2) - facebook - Collections" at bounding box center [60, 147] width 76 height 4
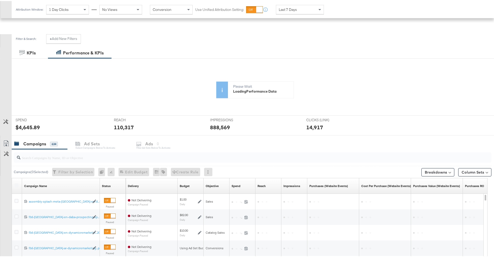
scroll to position [76, 0]
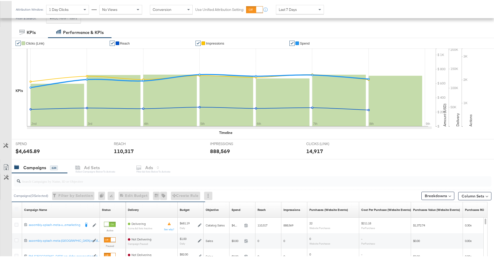
click at [93, 180] on input "search" at bounding box center [233, 178] width 427 height 10
paste input "23844343566290595"
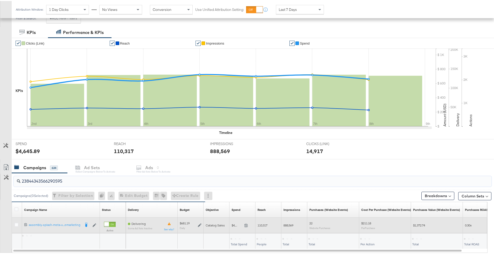
scroll to position [80, 0]
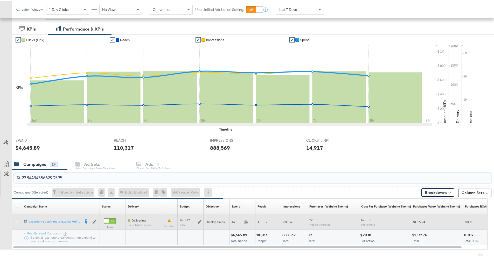
type input "23844343566290595"
click at [16, 220] on icon at bounding box center [17, 220] width 4 height 4
click at [0, 0] on input "checkbox" at bounding box center [0, 0] width 0 height 0
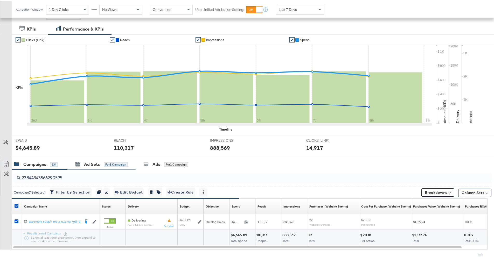
click at [81, 166] on div "Ad Sets for 1 Campaign" at bounding box center [101, 163] width 68 height 11
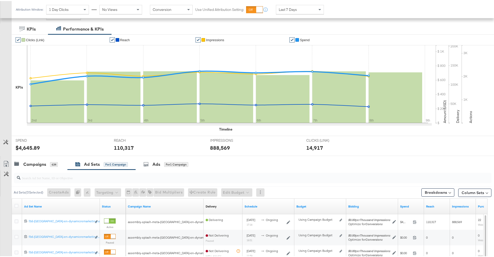
click at [116, 181] on div at bounding box center [252, 177] width 477 height 10
paste input "23845281124780595"
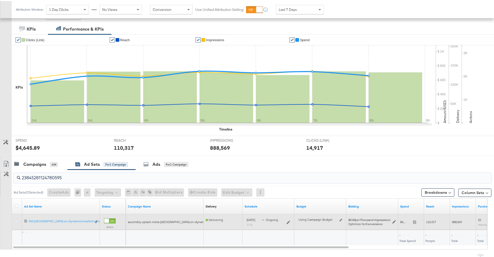
type input "23845281124780595"
click at [15, 222] on icon at bounding box center [17, 220] width 4 height 4
click at [0, 0] on input "checkbox" at bounding box center [0, 0] width 0 height 0
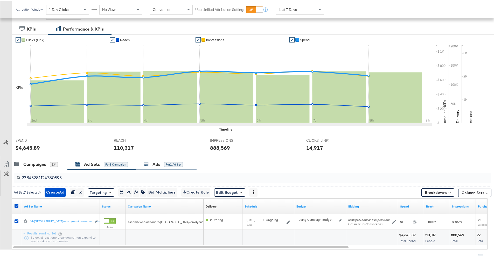
click at [162, 162] on div "Ads for 1 Ad Set" at bounding box center [162, 163] width 39 height 6
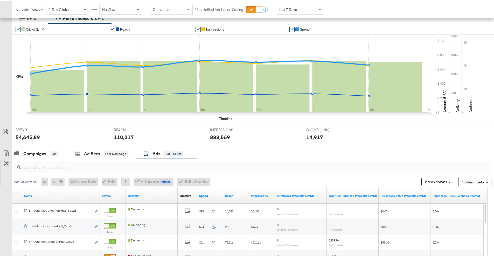
scroll to position [97, 0]
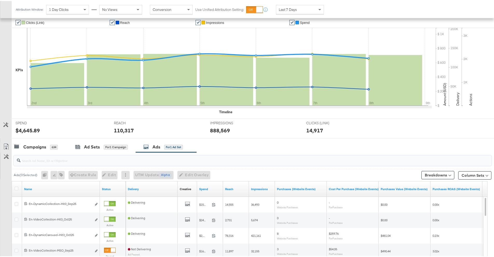
click at [221, 162] on input "search" at bounding box center [233, 157] width 427 height 10
paste input "120207095353650596"
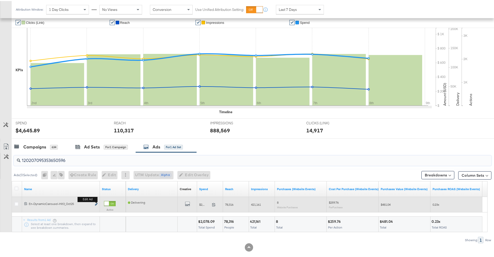
type input "120207095353650596"
click at [96, 202] on icon "link" at bounding box center [96, 203] width 3 height 3
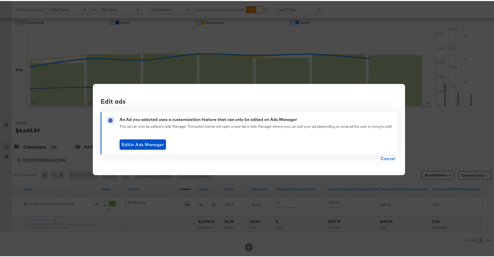
click at [382, 157] on span "Cancel" at bounding box center [387, 157] width 15 height 7
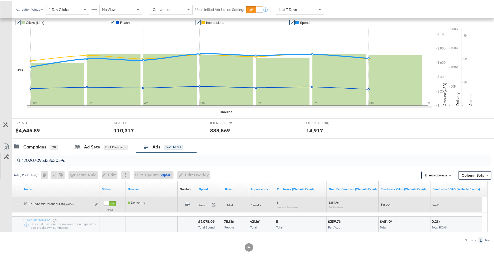
click at [16, 203] on icon at bounding box center [17, 203] width 4 height 4
click at [0, 0] on input "checkbox" at bounding box center [0, 0] width 0 height 0
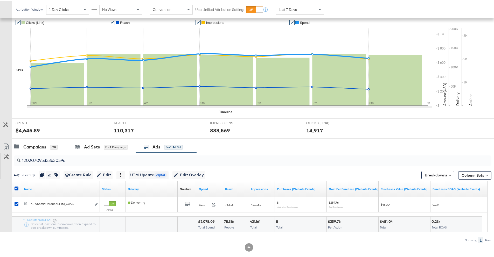
scroll to position [105, 0]
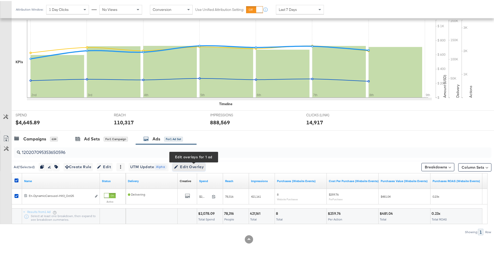
click at [187, 167] on span "Edit Overlay Edit overlays for 1 ad" at bounding box center [189, 166] width 30 height 6
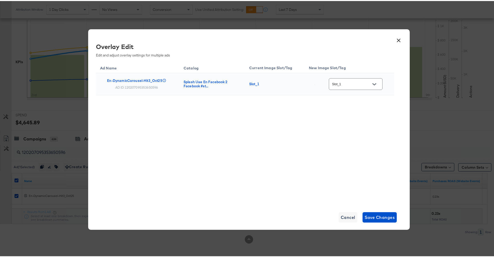
click at [378, 84] on div at bounding box center [374, 83] width 11 height 8
click at [372, 83] on icon "Open" at bounding box center [374, 83] width 4 height 4
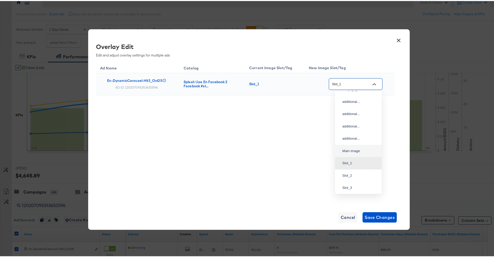
scroll to position [0, 0]
click at [354, 103] on div "image_0_au..." at bounding box center [358, 98] width 38 height 9
type input "image_0_auto_tag"
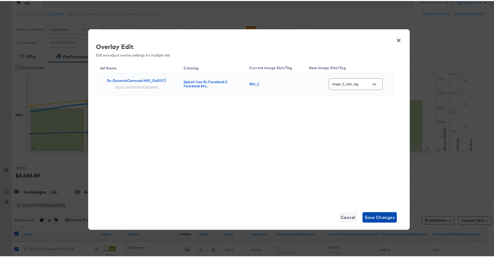
click at [370, 216] on span "Save Changes" at bounding box center [379, 216] width 30 height 7
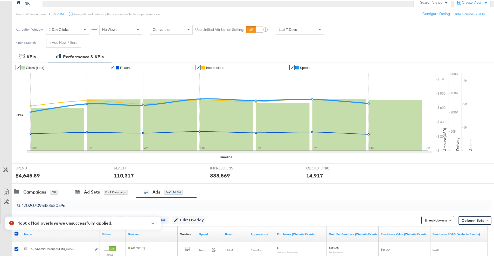
click at [154, 222] on icon "button" at bounding box center [153, 222] width 4 height 3
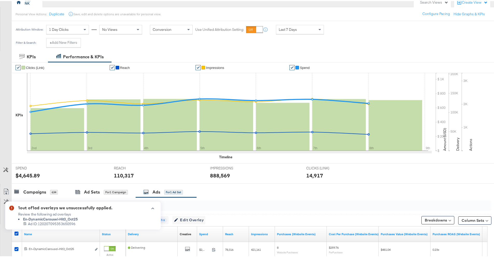
drag, startPoint x: 105, startPoint y: 225, endPoint x: 91, endPoint y: 227, distance: 14.0
click at [91, 227] on div "1 out of 1 ad overlays we unsuccessfully applied. Review the following ad overl…" at bounding box center [81, 215] width 126 height 28
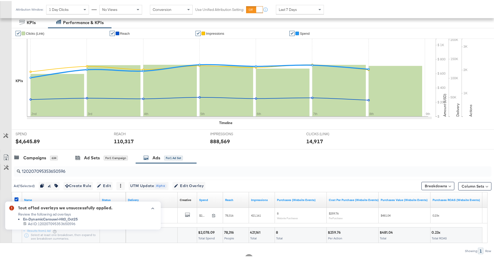
scroll to position [105, 0]
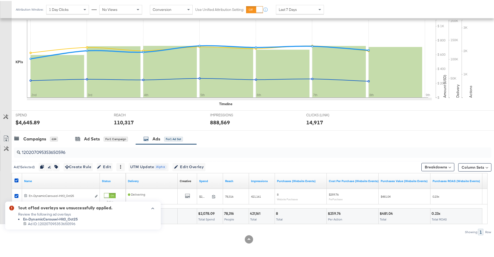
click at [147, 232] on div "1 out of 1 ad overlays we unsuccessfully applied. Review the following ad overl…" at bounding box center [83, 214] width 166 height 38
click at [153, 208] on icon "button" at bounding box center [153, 207] width 4 height 3
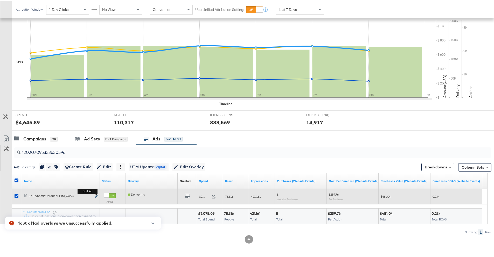
click at [96, 195] on icon "link" at bounding box center [96, 195] width 3 height 3
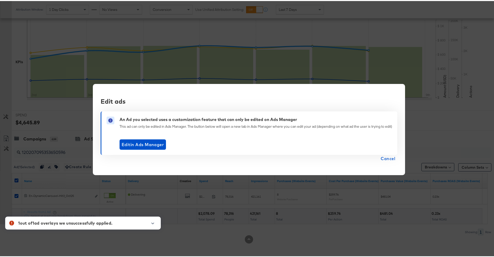
click at [380, 157] on span "Cancel" at bounding box center [387, 157] width 15 height 7
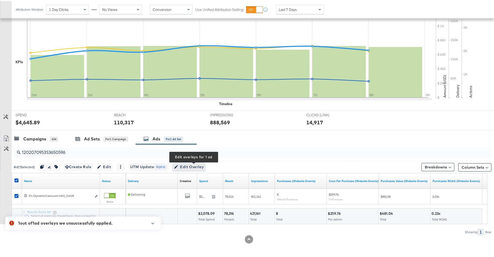
click at [192, 167] on span "Edit Overlay Edit overlays for 1 ad" at bounding box center [189, 166] width 30 height 6
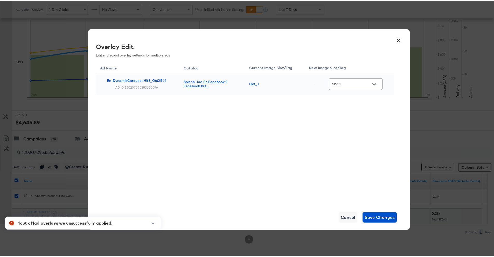
click at [375, 84] on icon "Open" at bounding box center [374, 83] width 4 height 4
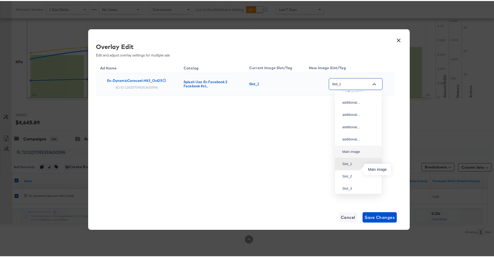
click at [357, 153] on div "Main image" at bounding box center [357, 150] width 30 height 5
type input "Main image"
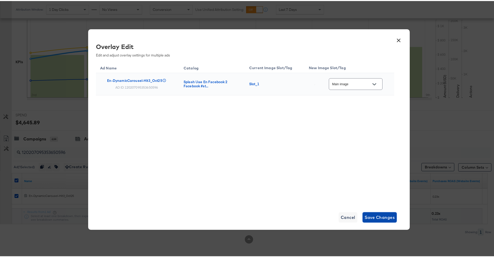
click at [380, 218] on span "Save Changes" at bounding box center [379, 216] width 30 height 7
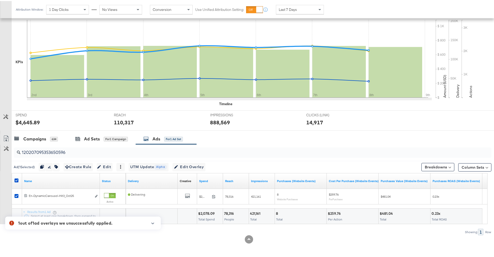
click at [148, 222] on div at bounding box center [151, 224] width 12 height 9
click at [152, 223] on icon "button" at bounding box center [153, 222] width 4 height 3
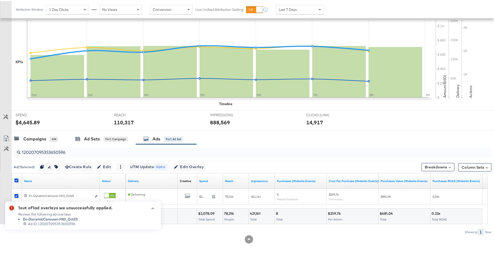
click at [154, 208] on icon "button" at bounding box center [153, 207] width 4 height 3
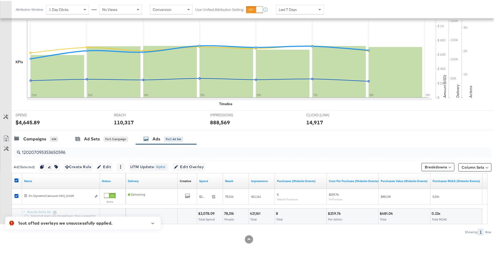
click at [181, 170] on div "Ad ( 1 Selected) Duplicate 1 ad Rename 1 ad Tags for 1 campaign Create Rule Edi…" at bounding box center [251, 166] width 479 height 12
click at [182, 168] on span "Edit Overlay Edit overlays for 1 ad" at bounding box center [189, 166] width 30 height 6
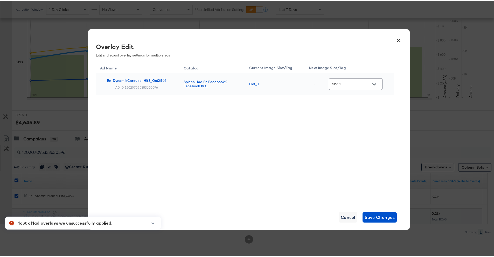
click at [376, 81] on button "Open" at bounding box center [374, 83] width 8 height 8
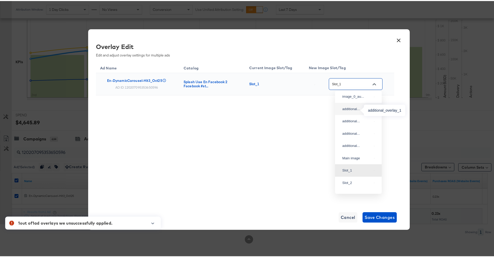
scroll to position [0, 0]
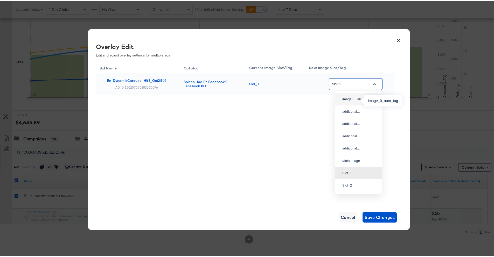
click at [359, 101] on div "image_0_au..." at bounding box center [357, 98] width 30 height 5
type input "image_0_auto_tag"
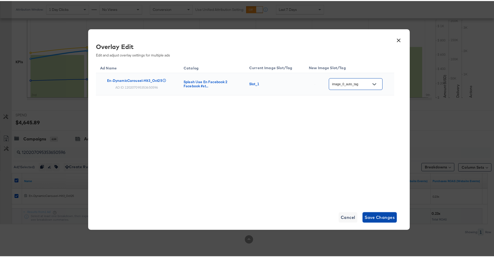
click at [372, 221] on button "Save Changes" at bounding box center [379, 216] width 34 height 10
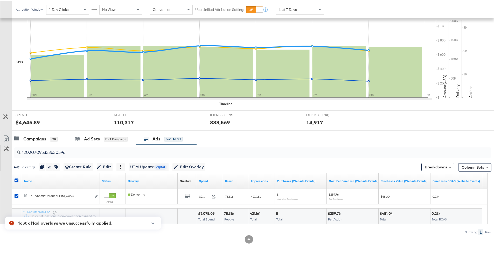
click at [154, 221] on button "button" at bounding box center [153, 222] width 8 height 3
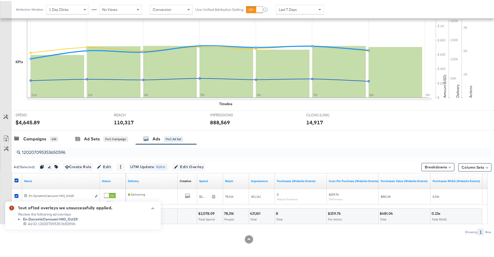
click at [176, 230] on div "Showing: 1 Row" at bounding box center [245, 231] width 491 height 6
click at [154, 209] on icon "button" at bounding box center [153, 207] width 4 height 3
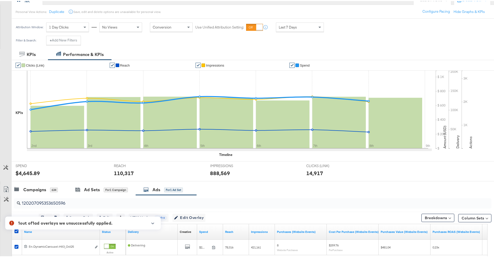
scroll to position [105, 0]
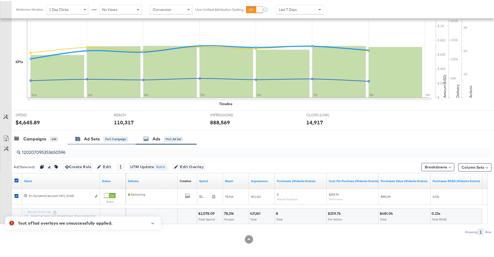
click at [87, 140] on div "Ad Sets" at bounding box center [92, 138] width 16 height 6
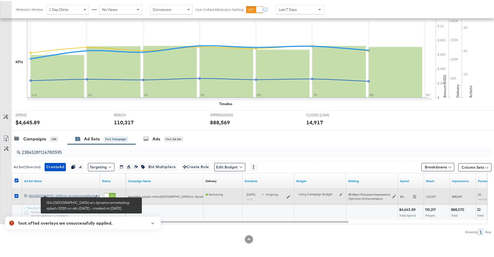
click at [68, 195] on div "f3d-uae-en-dynamicremarketing-splash-2020-vc-atc-july2020 f3d-uae-en-dynamicrem…" at bounding box center [60, 195] width 63 height 4
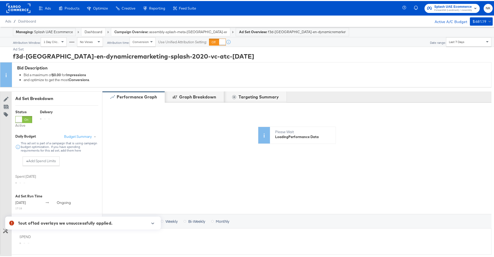
scroll to position [176, 0]
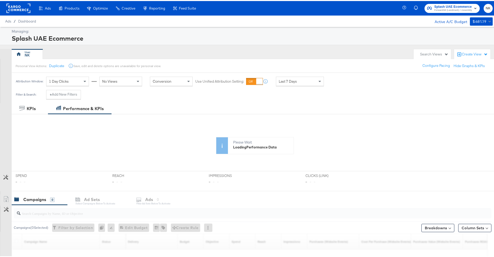
scroll to position [76, 0]
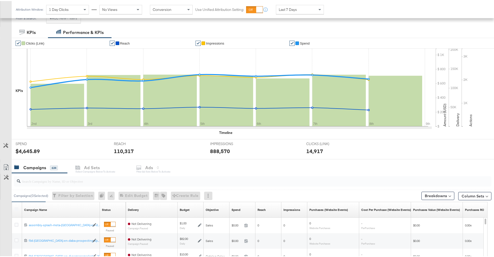
click at [75, 137] on div "✔ Clicks (Link) ✔ Reach ✔ Impressions ✔ Spend KPIs 2nd 3rd 4th 5th 6th 7th 8th …" at bounding box center [255, 87] width 486 height 101
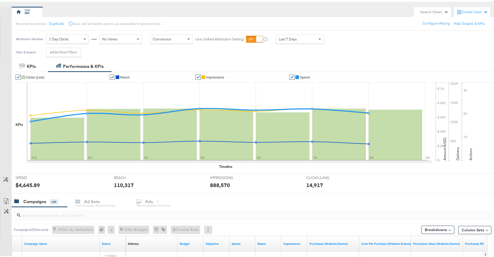
scroll to position [139, 0]
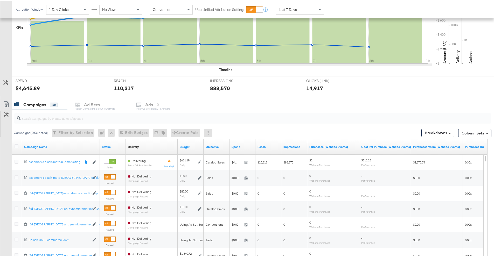
click at [174, 121] on div at bounding box center [252, 117] width 477 height 10
click at [172, 118] on input "search" at bounding box center [233, 115] width 427 height 10
paste input "23844343566290595"
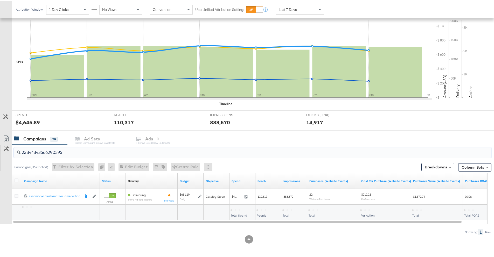
scroll to position [105, 0]
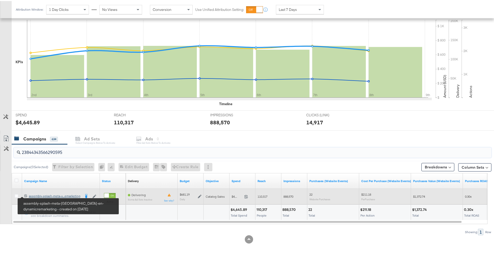
type input "23844343566290595"
click at [37, 195] on div "assembly-splash-meta-uae-en-dynamicremarketing assembly-splash-meta-u...emarket…" at bounding box center [55, 195] width 52 height 4
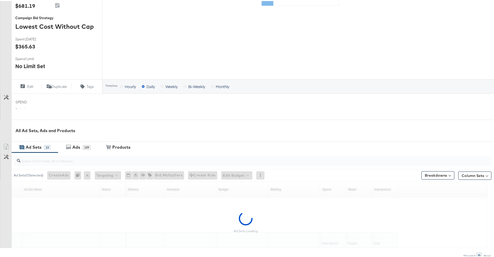
scroll to position [154, 0]
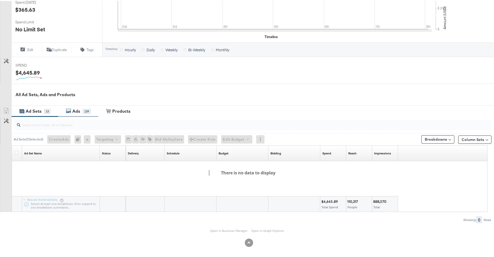
click at [73, 112] on div "Ads" at bounding box center [76, 110] width 8 height 6
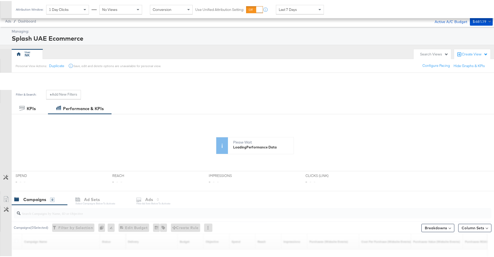
scroll to position [76, 0]
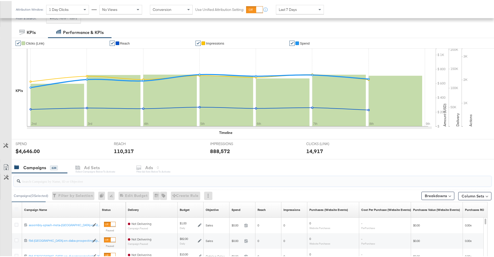
click at [58, 179] on input "search" at bounding box center [233, 178] width 427 height 10
paste input "23844343566290595"
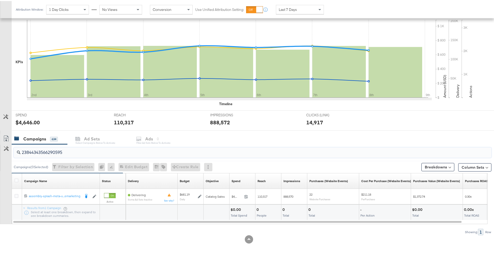
scroll to position [105, 0]
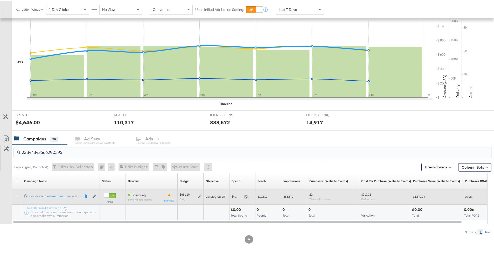
type input "23844343566290595"
click at [17, 194] on icon at bounding box center [17, 195] width 4 height 4
click at [0, 0] on input "checkbox" at bounding box center [0, 0] width 0 height 0
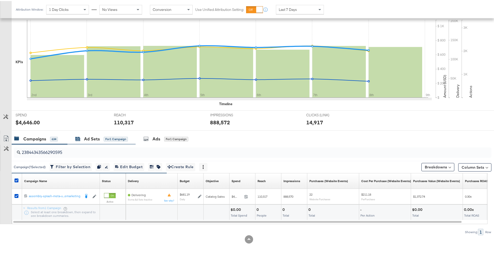
click at [91, 138] on div "Ad Sets" at bounding box center [92, 138] width 16 height 6
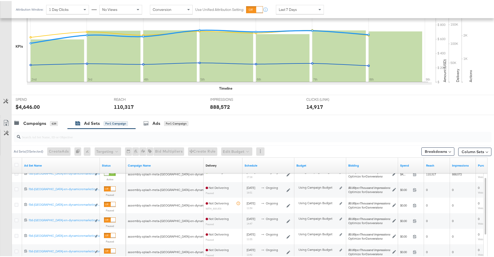
scroll to position [124, 0]
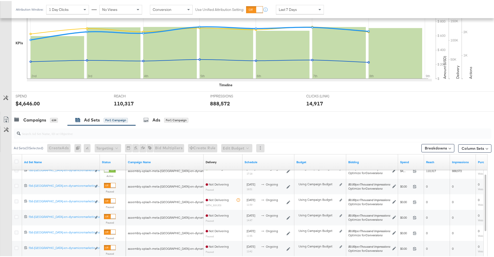
click at [109, 135] on input "search" at bounding box center [233, 130] width 427 height 10
click at [270, 136] on div at bounding box center [252, 133] width 477 height 10
paste input "23845281124780595"
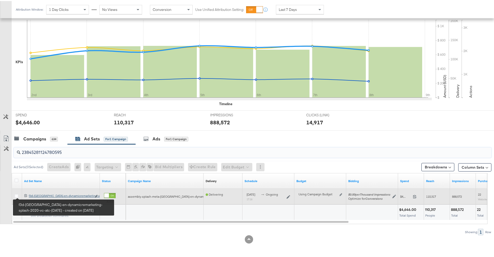
type input "23845281124780595"
click at [32, 196] on div "f3d-uae-en-dynamicremarketing-splash-2020-vc-atc-july2020 f3d-uae-en-dynamicrem…" at bounding box center [60, 195] width 63 height 4
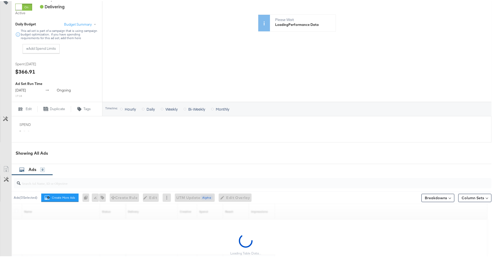
scroll to position [144, 0]
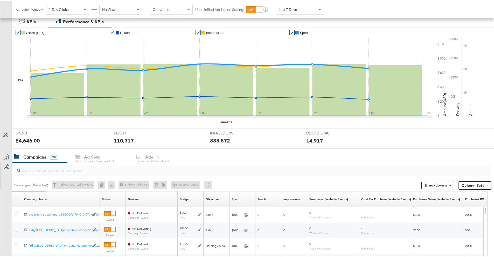
scroll to position [104, 0]
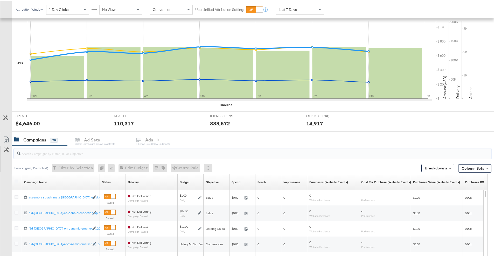
click at [63, 151] on input "search" at bounding box center [233, 150] width 427 height 10
click at [154, 156] on div at bounding box center [252, 152] width 477 height 10
paste input "23844343566290595"
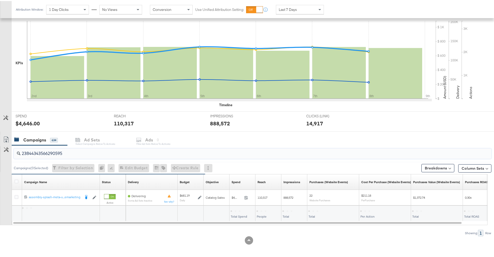
scroll to position [105, 0]
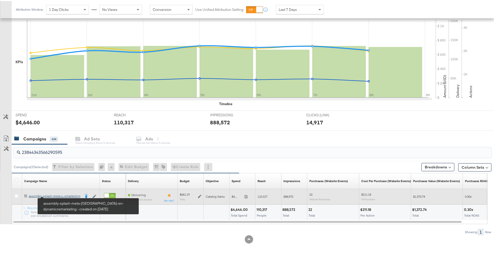
type input "23844343566290595"
click at [57, 194] on div "assembly-splash-meta-uae-en-dynamicremarketing assembly-splash-meta-u...emarket…" at bounding box center [55, 195] width 52 height 4
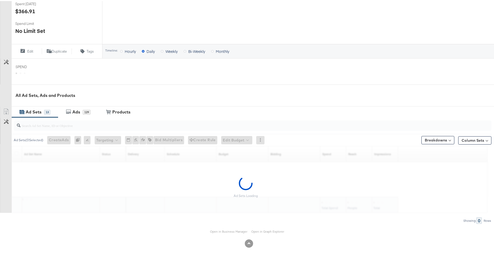
scroll to position [154, 0]
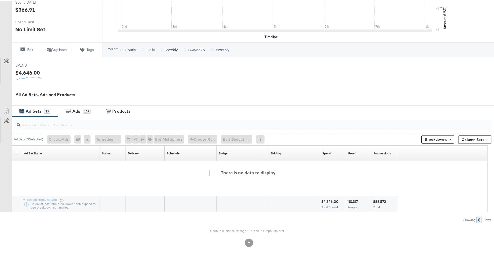
click at [227, 230] on link "Open in Business Manager" at bounding box center [228, 230] width 37 height 4
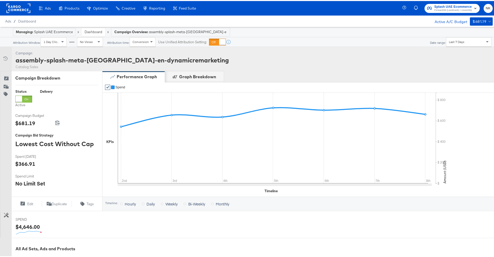
scroll to position [6, 0]
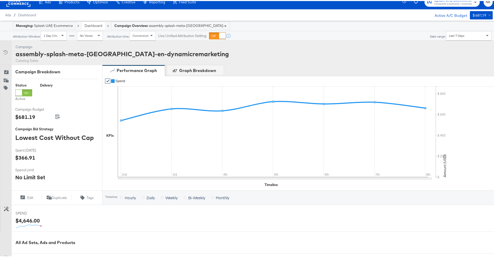
click at [311, 41] on div "Campaign Activity Campaign assembly-splash-meta-uae-en-dynamicremarketing Catal…" at bounding box center [249, 52] width 498 height 24
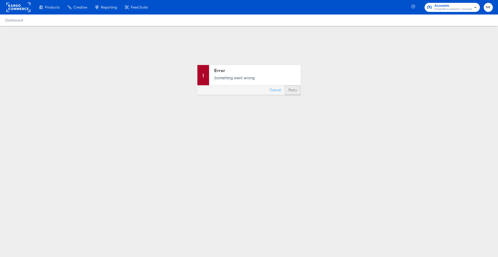
click at [289, 91] on button "Retry" at bounding box center [293, 90] width 16 height 9
click at [75, 22] on div "Dashboard" at bounding box center [249, 20] width 498 height 11
click at [10, 11] on rect at bounding box center [18, 7] width 24 height 9
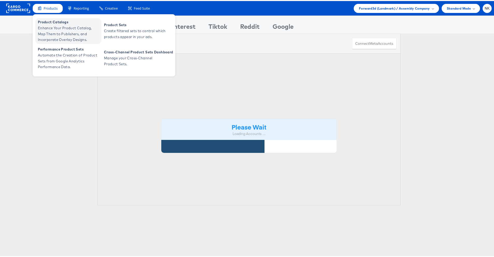
click at [44, 23] on span "Product Catalogs" at bounding box center [69, 21] width 62 height 6
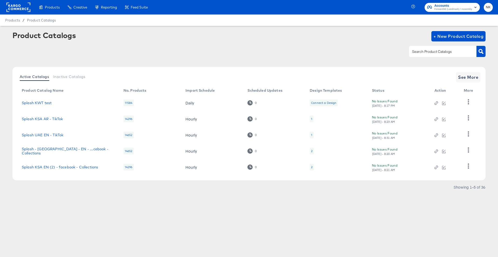
click at [220, 55] on div at bounding box center [248, 52] width 473 height 12
click at [459, 54] on input "text" at bounding box center [438, 52] width 55 height 6
paste input "2318"
type input "2"
click at [34, 133] on link "Splash UAE EN - TikTok" at bounding box center [42, 135] width 41 height 4
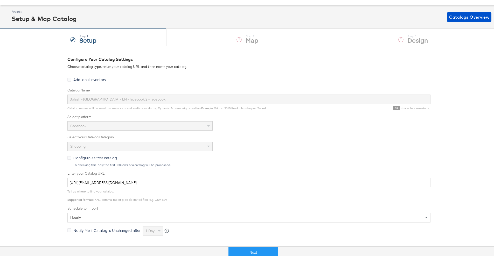
scroll to position [41, 0]
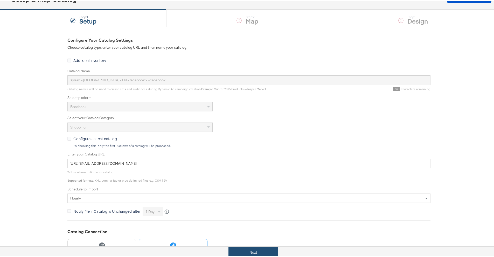
click at [232, 249] on button "Next" at bounding box center [252, 252] width 49 height 12
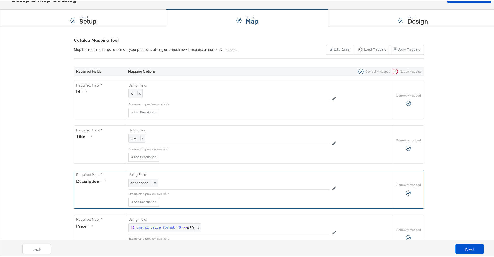
scroll to position [0, 0]
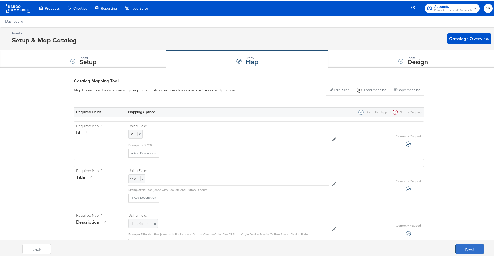
click at [456, 248] on button "Next" at bounding box center [469, 248] width 29 height 10
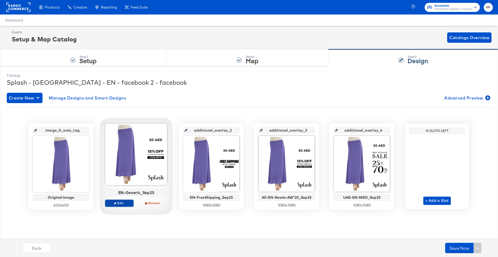
click at [117, 204] on span "Edit" at bounding box center [119, 203] width 24 height 4
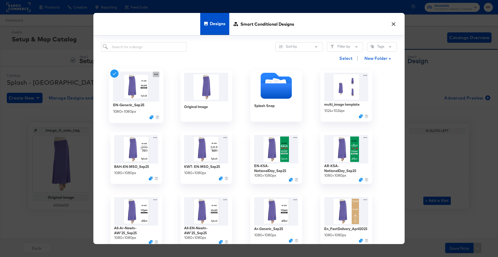
click at [158, 74] on icon at bounding box center [156, 74] width 6 height 5
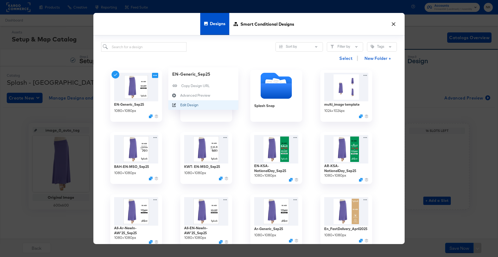
click at [180, 105] on div "Edit Design Edit Design" at bounding box center [180, 105] width 0 height 0
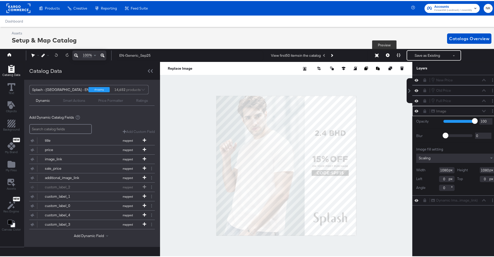
click at [387, 56] on button at bounding box center [387, 54] width 11 height 10
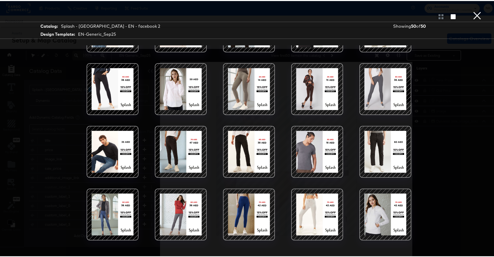
scroll to position [170, 0]
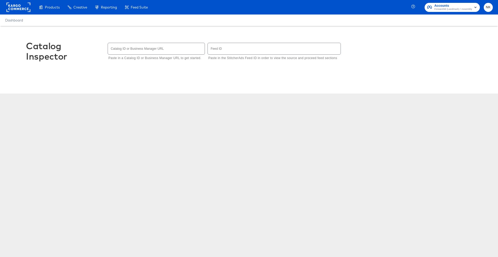
click at [171, 52] on input "text" at bounding box center [156, 48] width 97 height 11
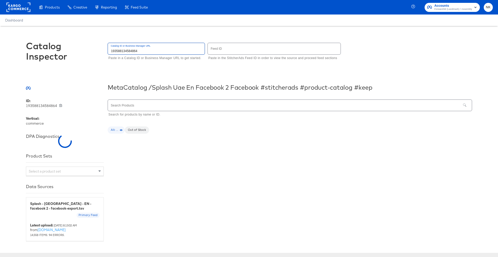
type input "193588134584864"
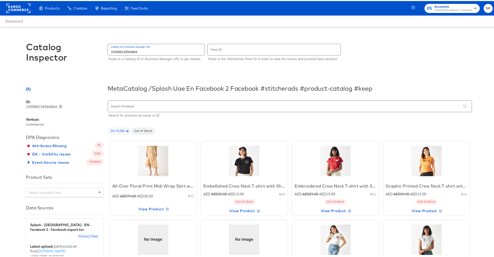
scroll to position [3, 0]
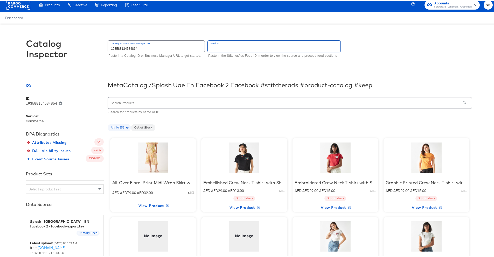
click at [242, 48] on input "text" at bounding box center [274, 45] width 133 height 11
type input "2318"
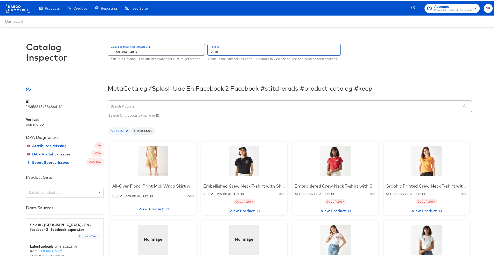
scroll to position [102, 0]
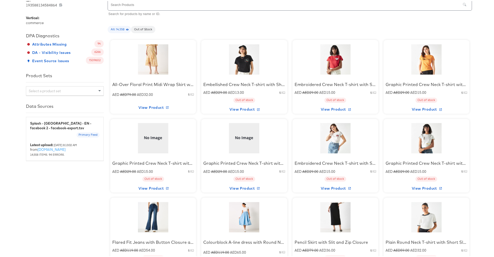
click at [83, 89] on div "Select a product set" at bounding box center [64, 90] width 77 height 9
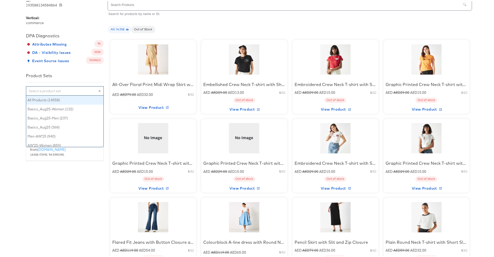
scroll to position [47, 73]
click at [77, 97] on div "All Products (14558)" at bounding box center [64, 99] width 77 height 9
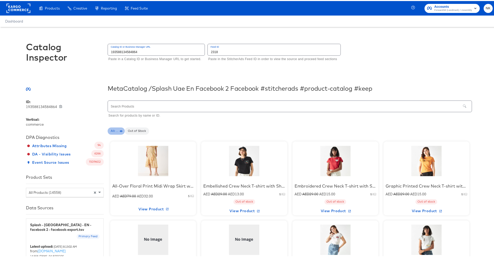
click at [116, 131] on span "All: ..." at bounding box center [116, 130] width 17 height 4
click at [159, 161] on div at bounding box center [153, 160] width 44 height 32
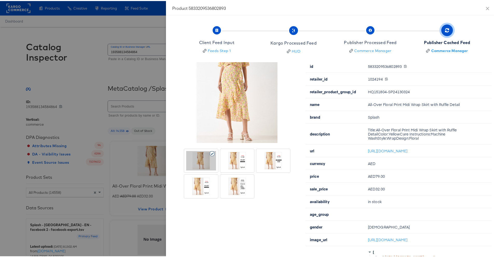
click at [222, 159] on div at bounding box center [237, 159] width 30 height 19
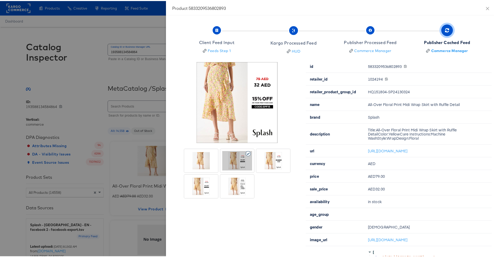
click at [259, 161] on div at bounding box center [273, 159] width 30 height 19
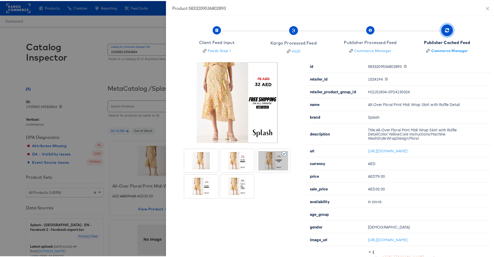
click at [233, 179] on div at bounding box center [237, 185] width 30 height 19
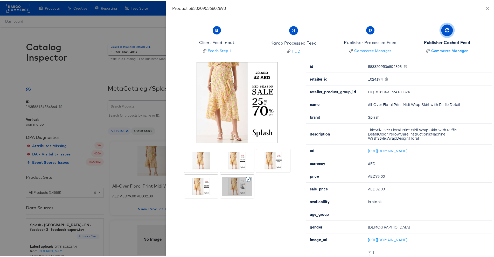
click at [204, 184] on div at bounding box center [201, 185] width 30 height 19
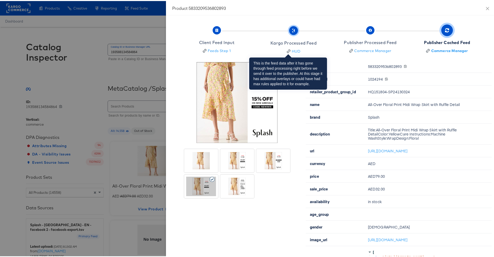
click at [291, 33] on span "Kargo Processed Feed HUD" at bounding box center [293, 40] width 46 height 26
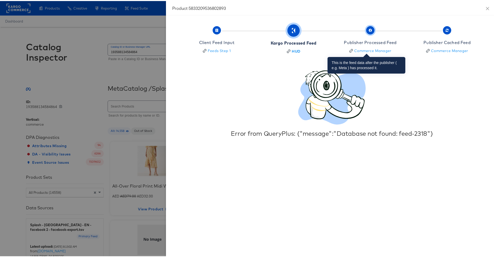
click at [366, 31] on span "button" at bounding box center [370, 29] width 8 height 8
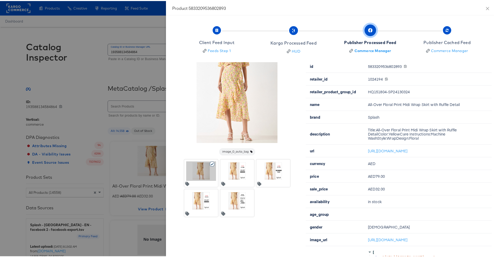
click at [245, 161] on icon at bounding box center [248, 162] width 6 height 5
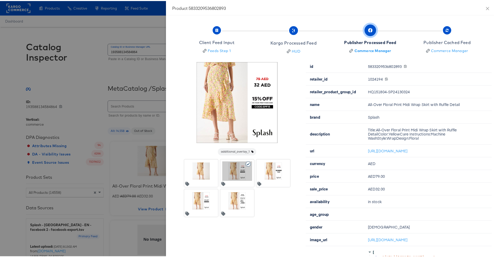
click at [258, 168] on div at bounding box center [273, 169] width 30 height 19
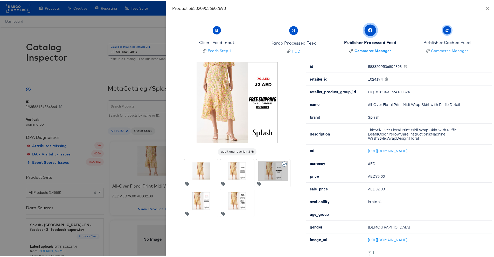
click at [443, 38] on span "Publisher Cached Feed Commerce Manager" at bounding box center [446, 40] width 47 height 26
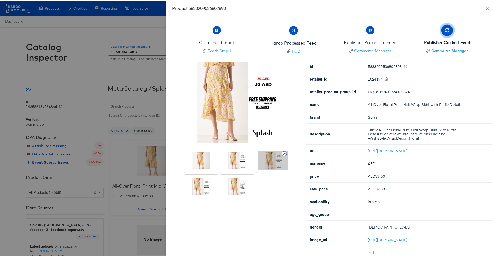
click at [258, 196] on div at bounding box center [237, 172] width 106 height 49
click at [247, 193] on div at bounding box center [237, 185] width 30 height 19
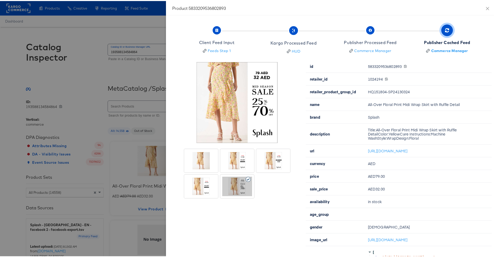
click at [214, 189] on div at bounding box center [237, 172] width 106 height 49
click at [227, 174] on div at bounding box center [237, 186] width 34 height 24
click at [240, 167] on div at bounding box center [237, 159] width 30 height 19
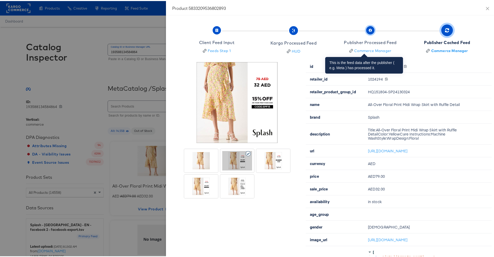
click at [372, 33] on span "Publisher Processed Feed Commerce Manager" at bounding box center [370, 40] width 53 height 26
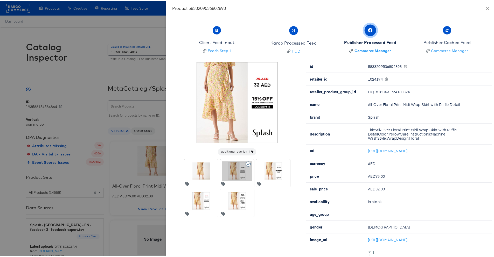
click at [237, 201] on div at bounding box center [237, 199] width 30 height 19
